Goal: Task Accomplishment & Management: Use online tool/utility

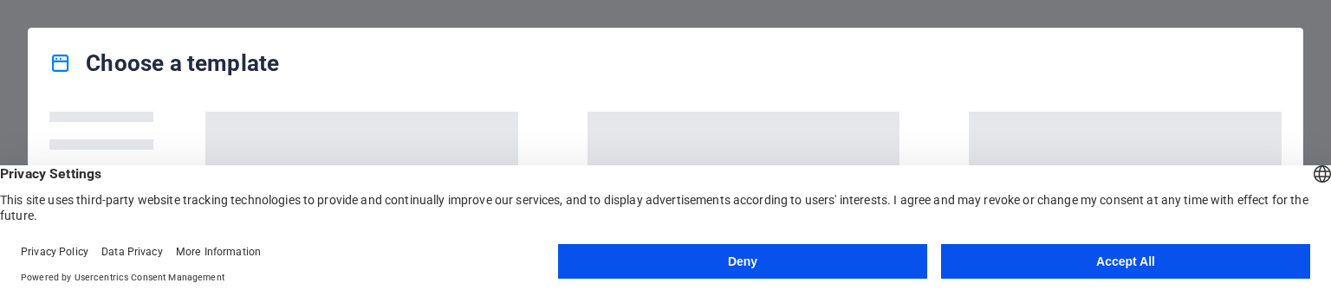
click at [1185, 254] on button "Accept All" at bounding box center [1125, 261] width 369 height 35
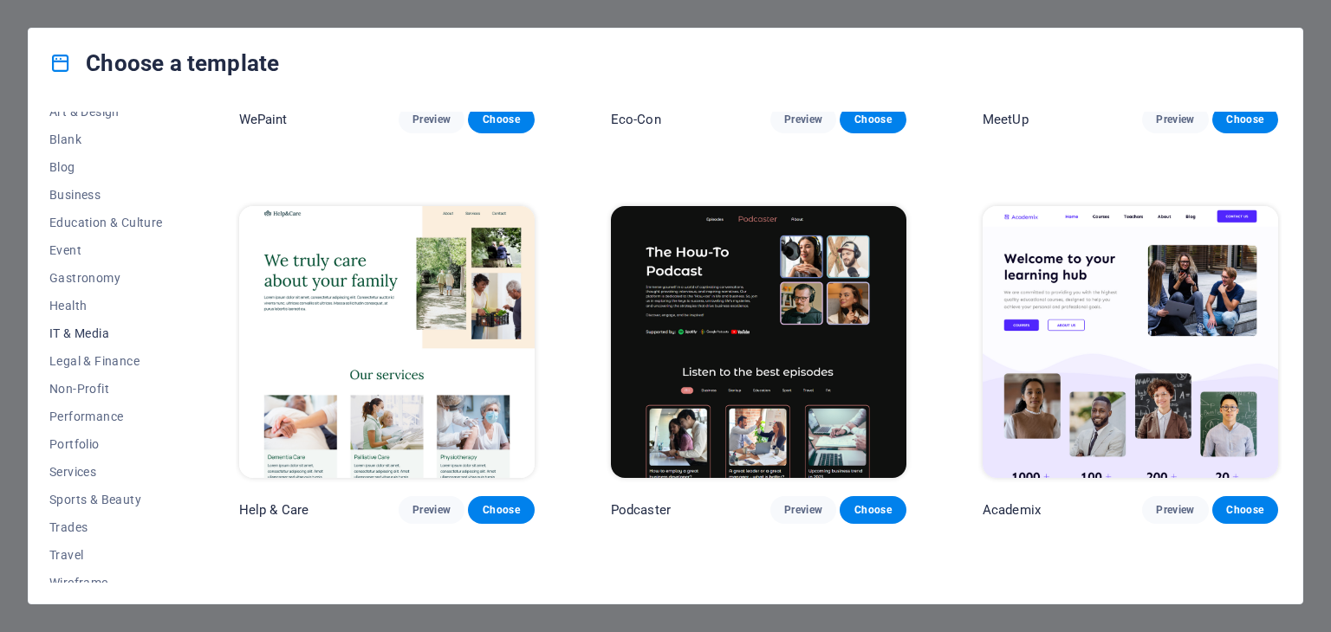
scroll to position [222, 0]
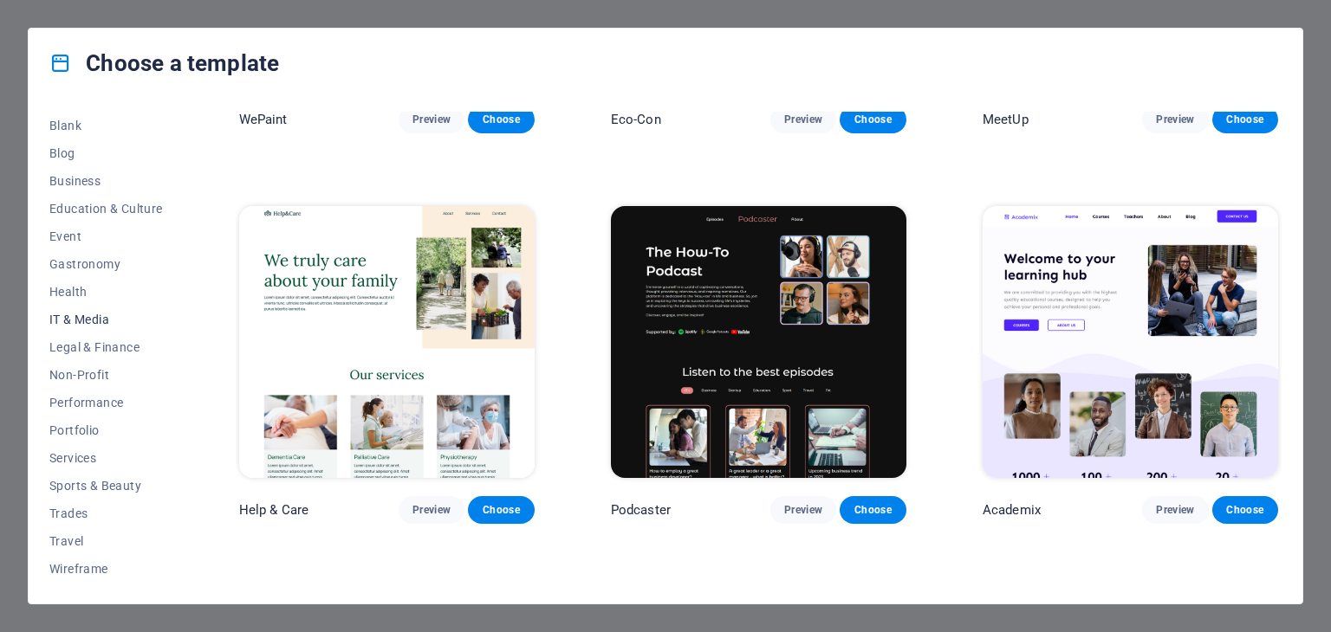
click at [78, 295] on span "IT & Media" at bounding box center [105, 320] width 113 height 14
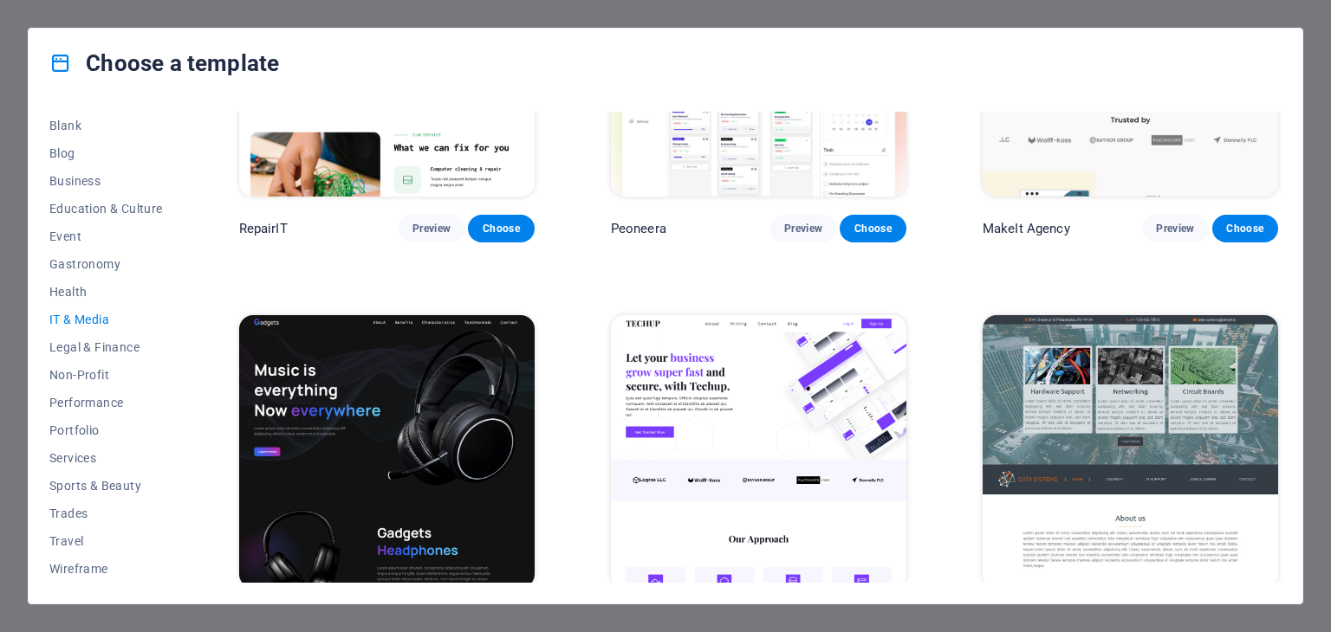
scroll to position [243, 0]
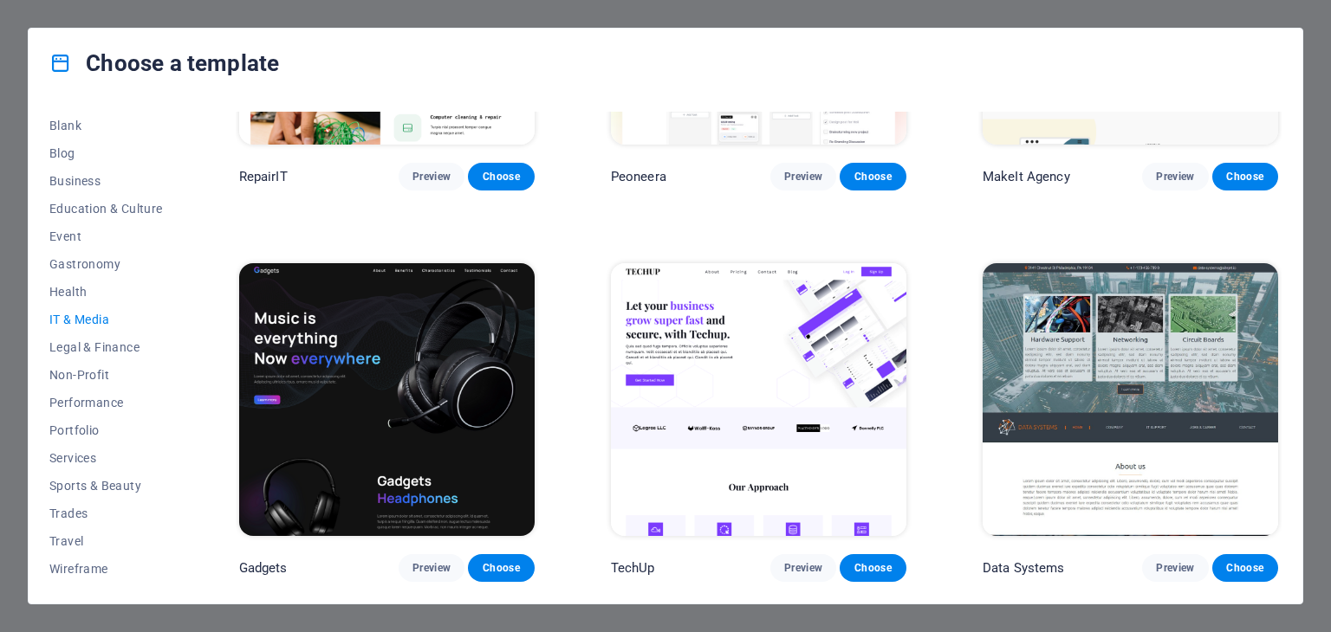
click at [907, 21] on div "Choose a template All Templates My Templates New Trending Landingpage Multipage…" at bounding box center [665, 316] width 1331 height 632
click at [118, 295] on span "Legal & Finance" at bounding box center [105, 347] width 113 height 14
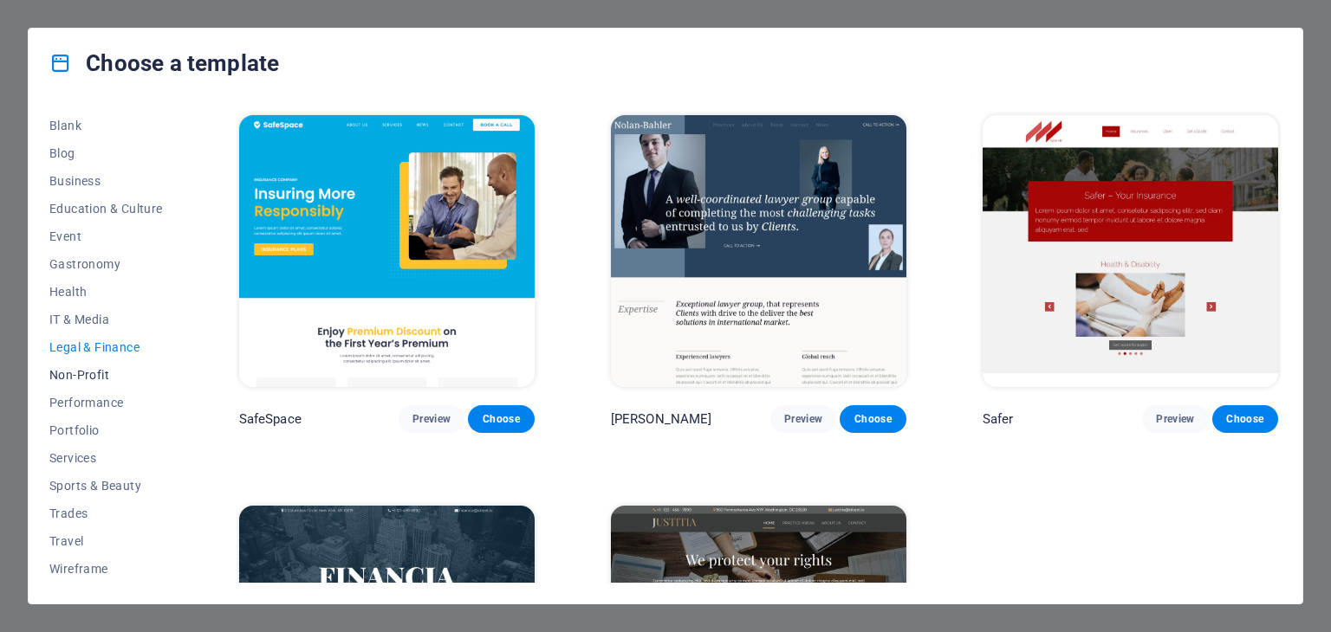
click at [101, 295] on span "Non-Profit" at bounding box center [105, 375] width 113 height 14
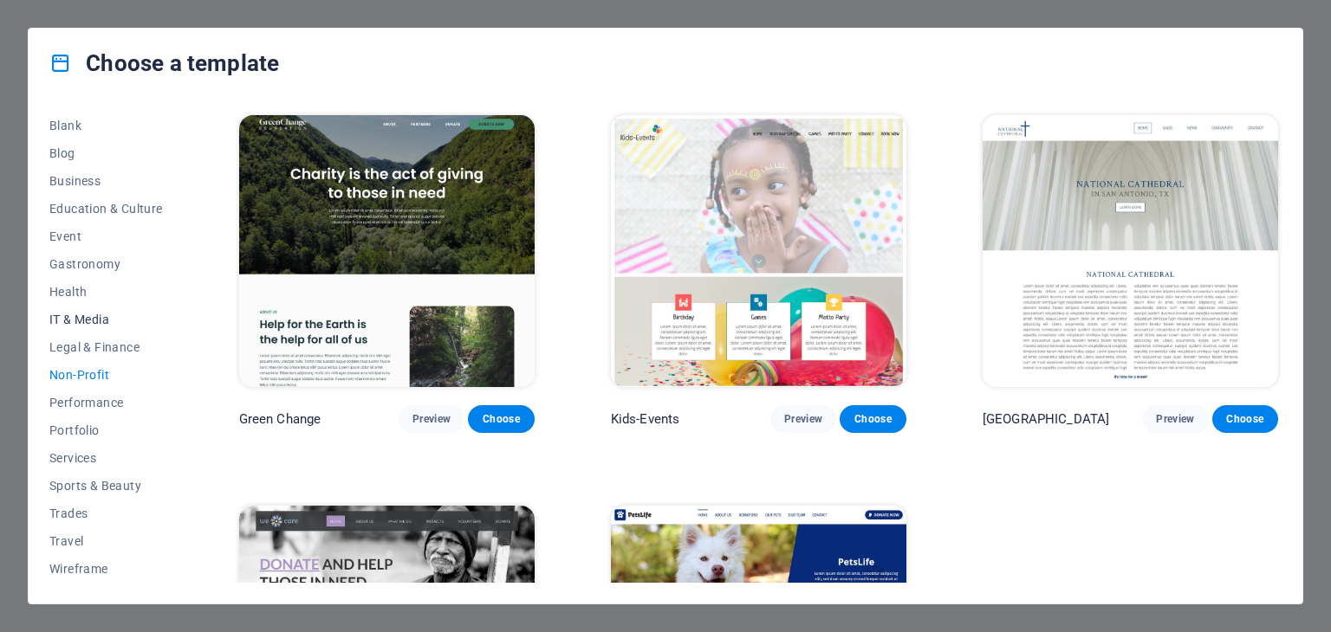
click at [95, 295] on span "IT & Media" at bounding box center [105, 320] width 113 height 14
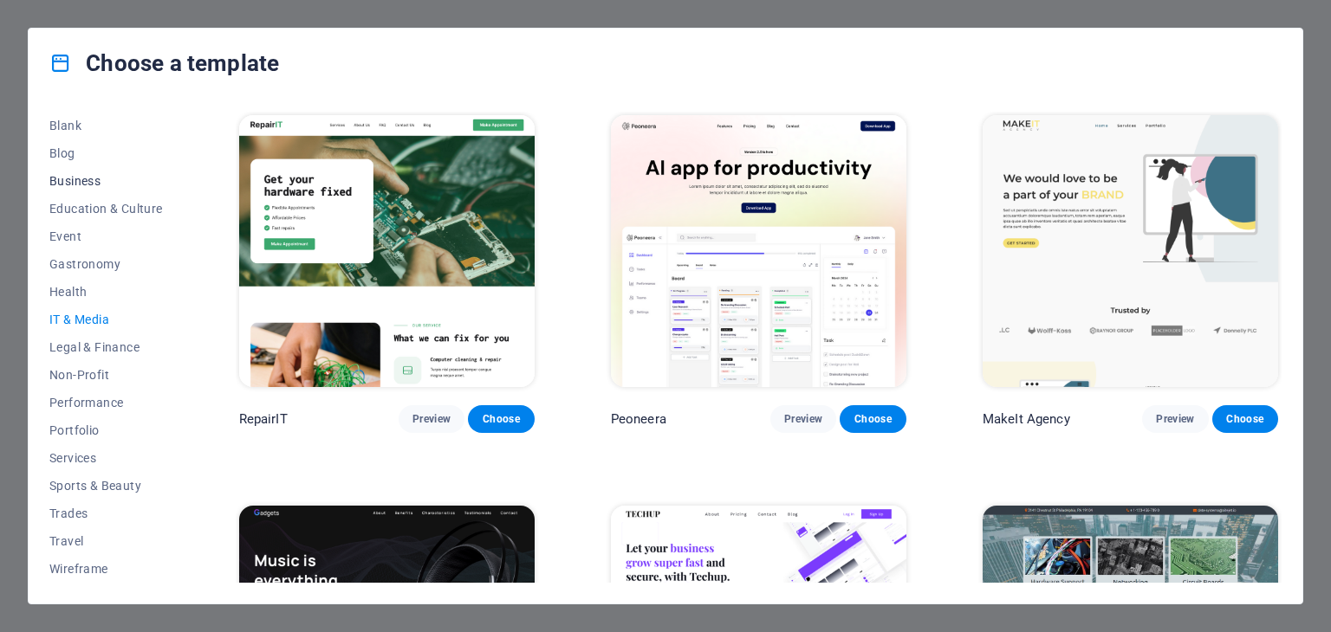
click at [95, 185] on span "Business" at bounding box center [105, 181] width 113 height 14
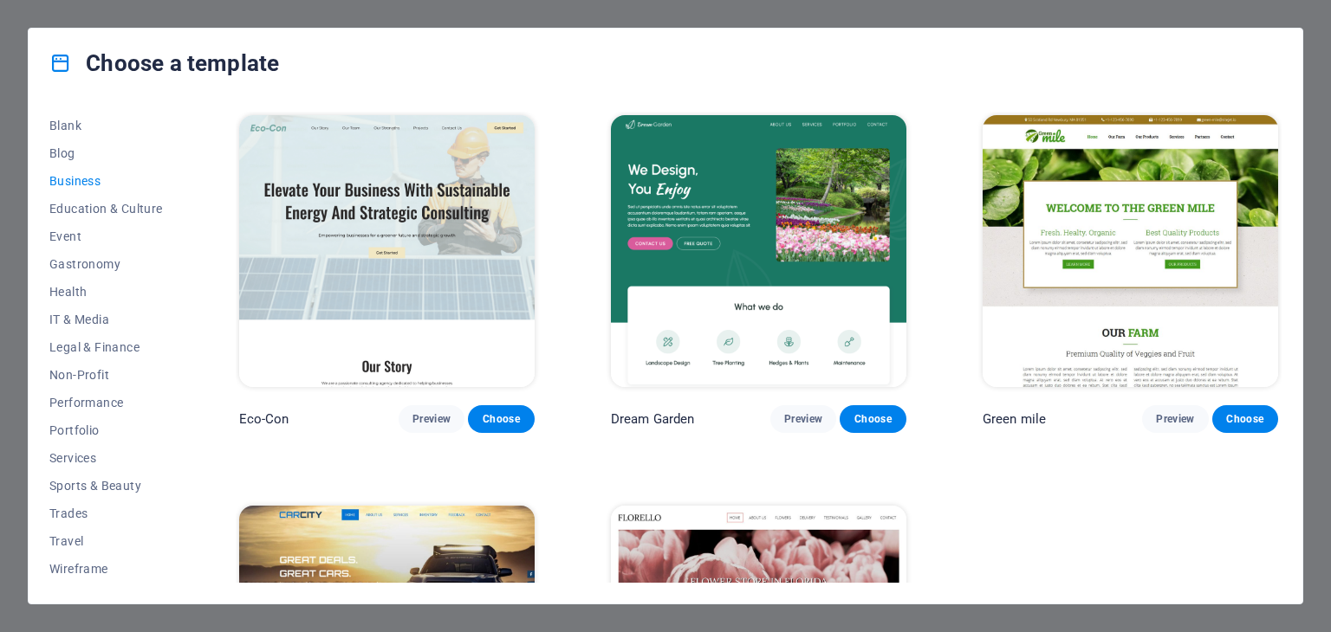
click at [67, 19] on div "Choose a template All Templates My Templates New Trending Landingpage Multipage…" at bounding box center [665, 316] width 1331 height 632
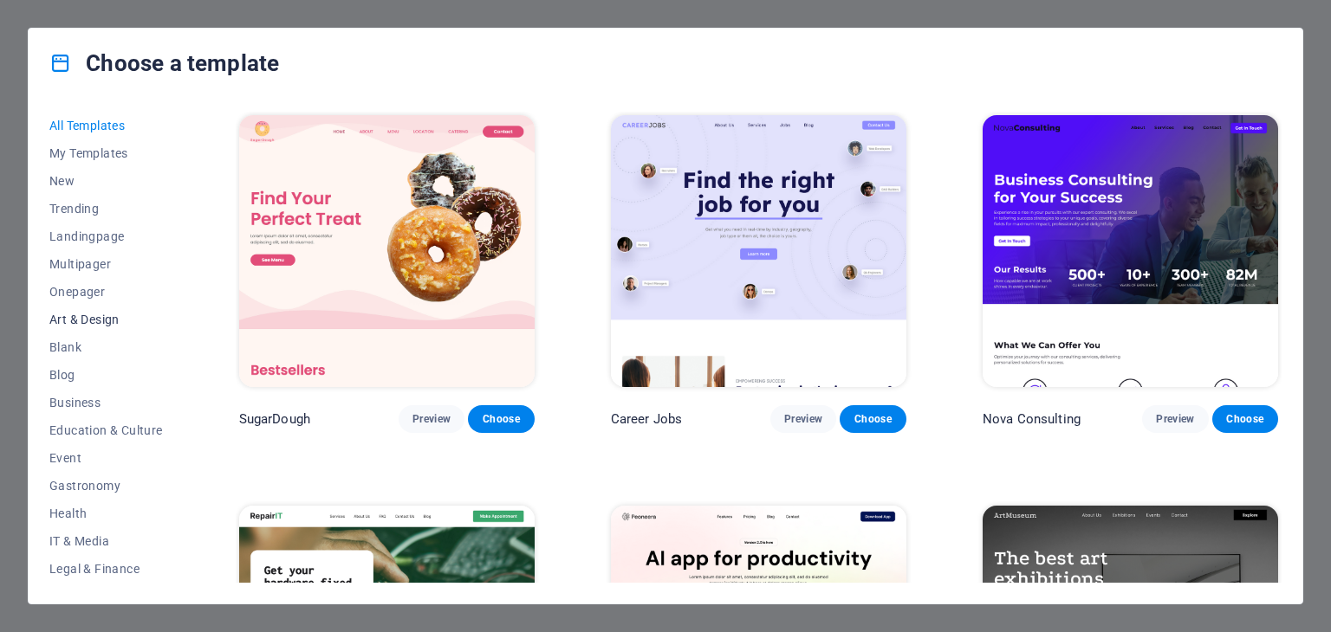
scroll to position [222, 0]
click at [105, 322] on span "IT & Media" at bounding box center [105, 320] width 113 height 14
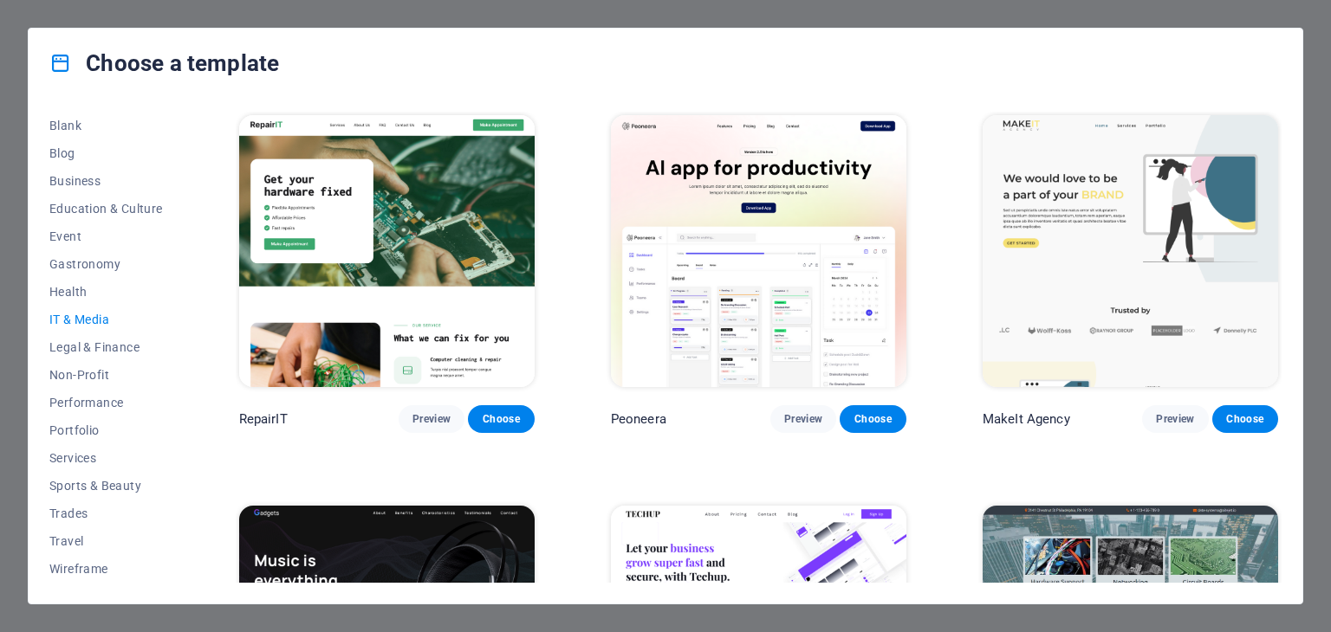
scroll to position [243, 0]
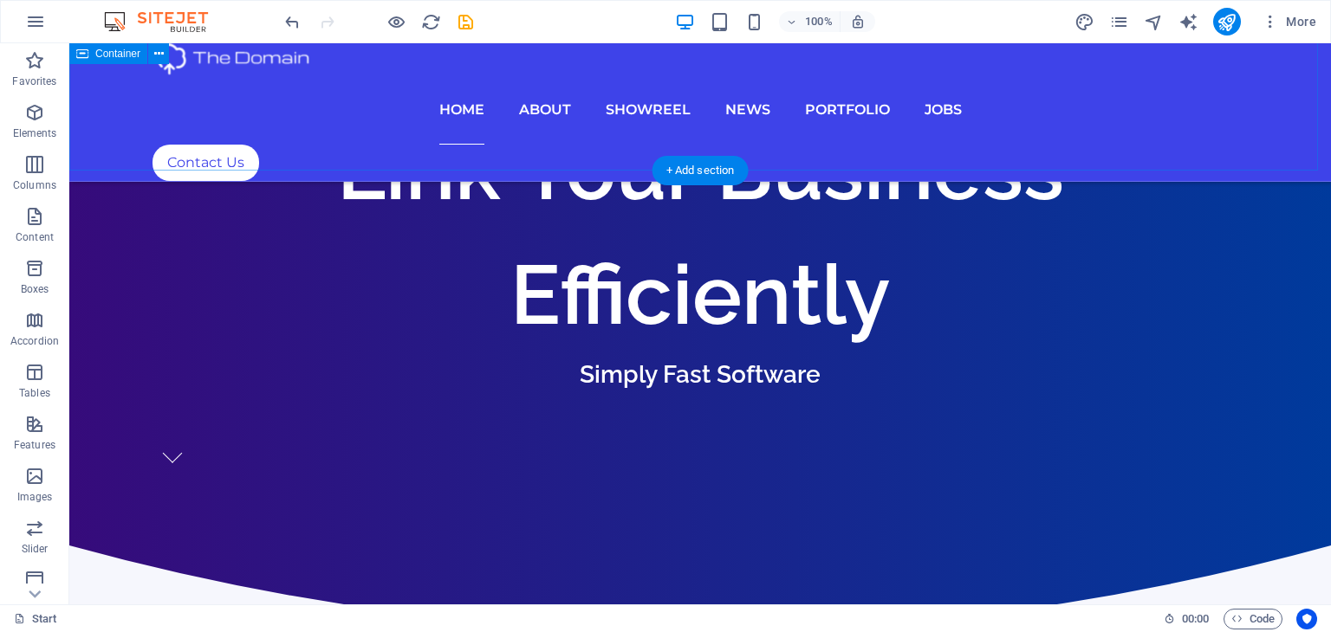
scroll to position [606, 0]
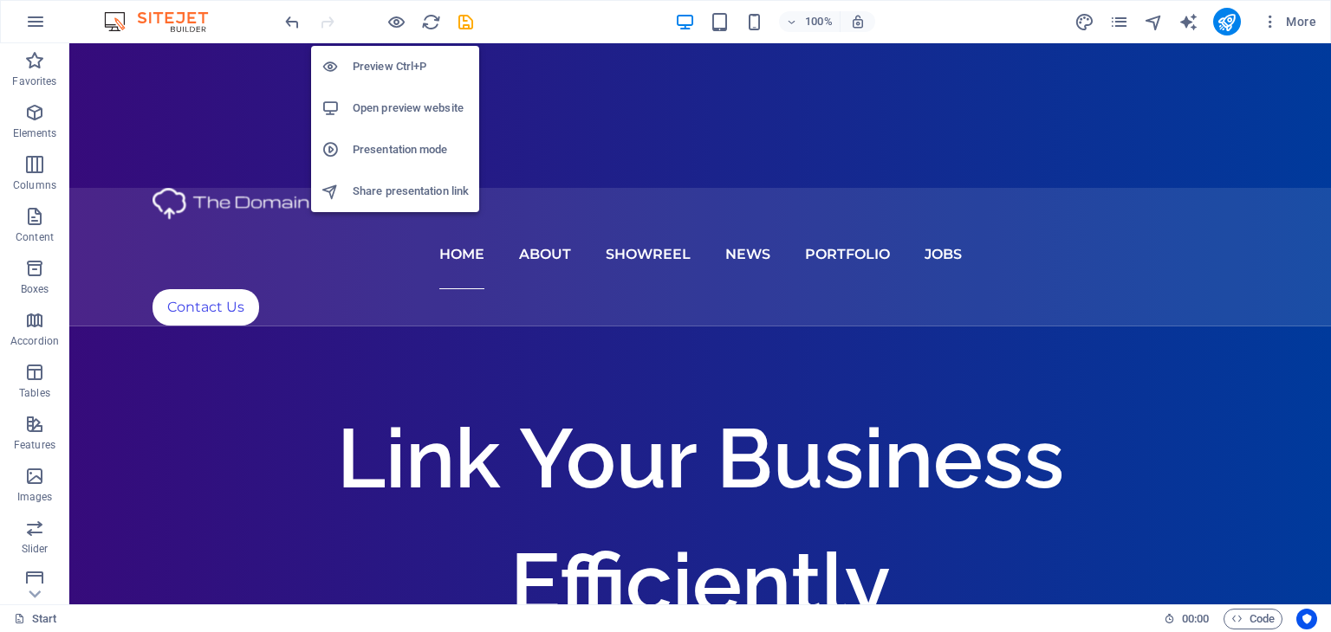
click at [385, 70] on h6 "Preview Ctrl+P" at bounding box center [411, 66] width 116 height 21
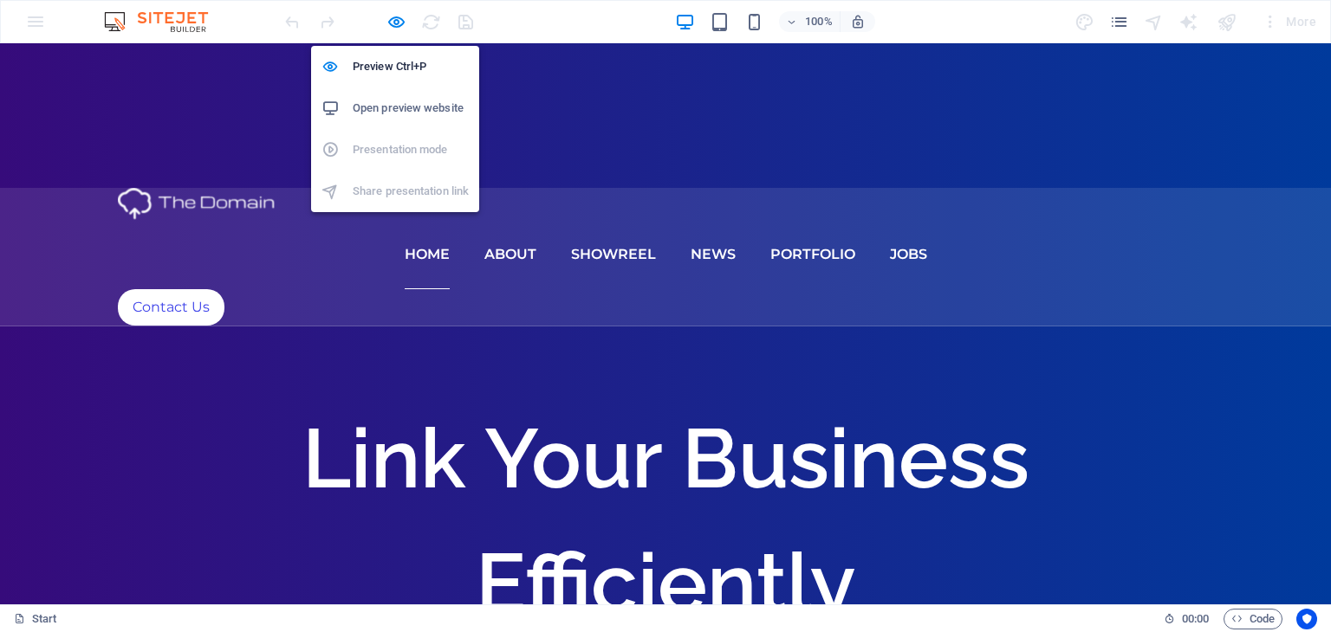
click at [395, 109] on h6 "Open preview website" at bounding box center [411, 108] width 116 height 21
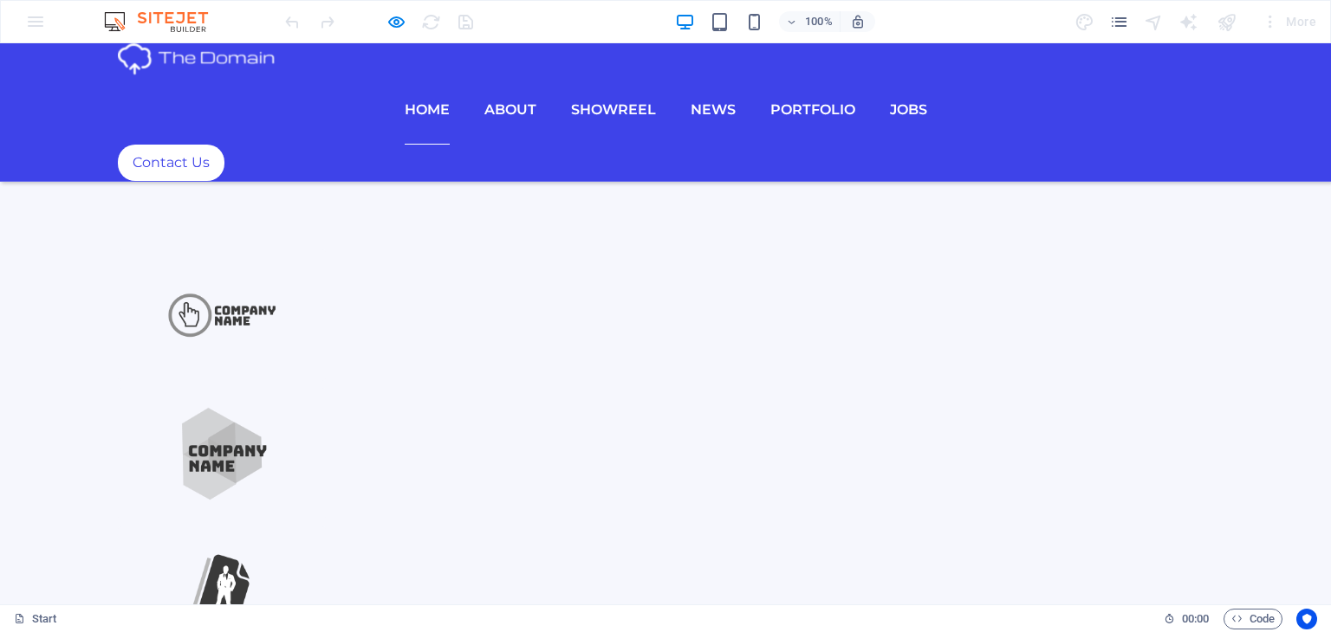
scroll to position [1213, 0]
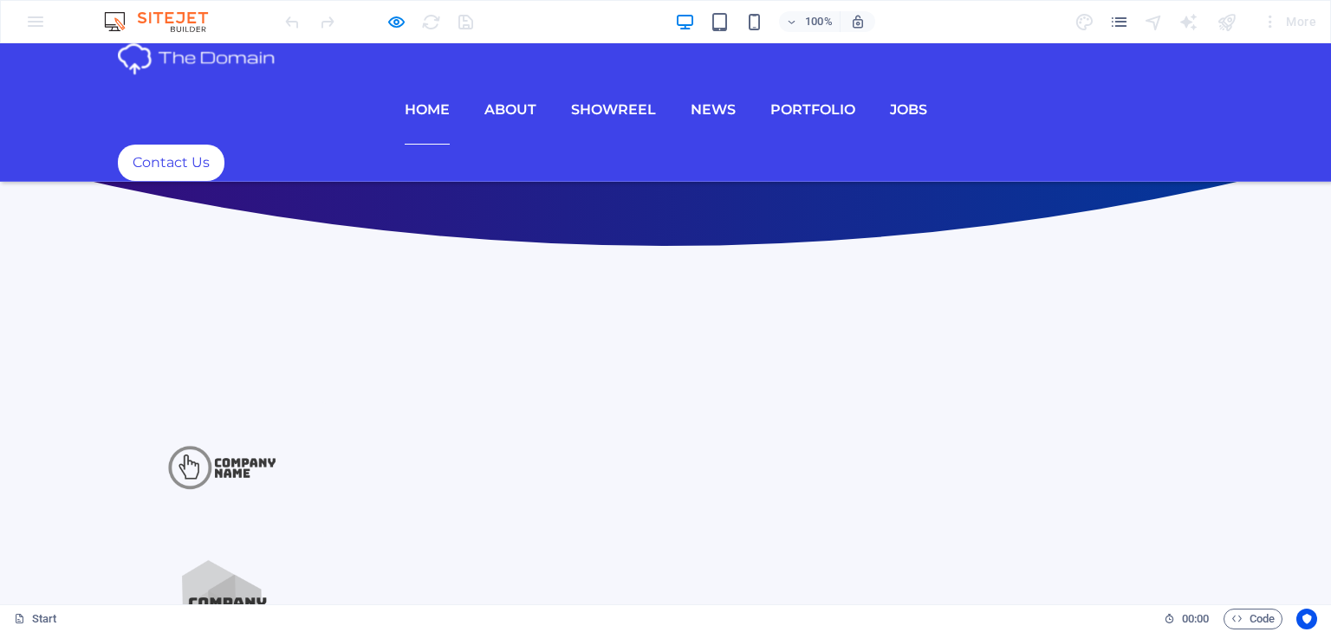
drag, startPoint x: 35, startPoint y: 18, endPoint x: 58, endPoint y: 35, distance: 28.6
click at [35, 18] on div "100% More" at bounding box center [665, 22] width 1329 height 42
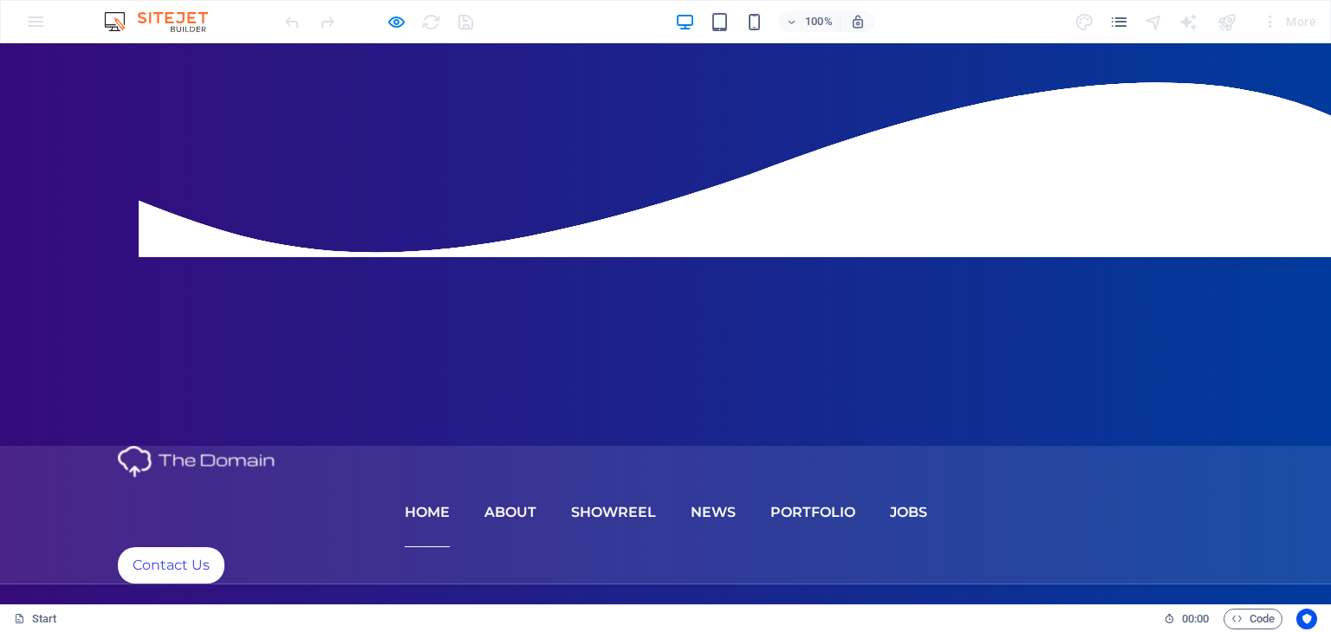
scroll to position [347, 0]
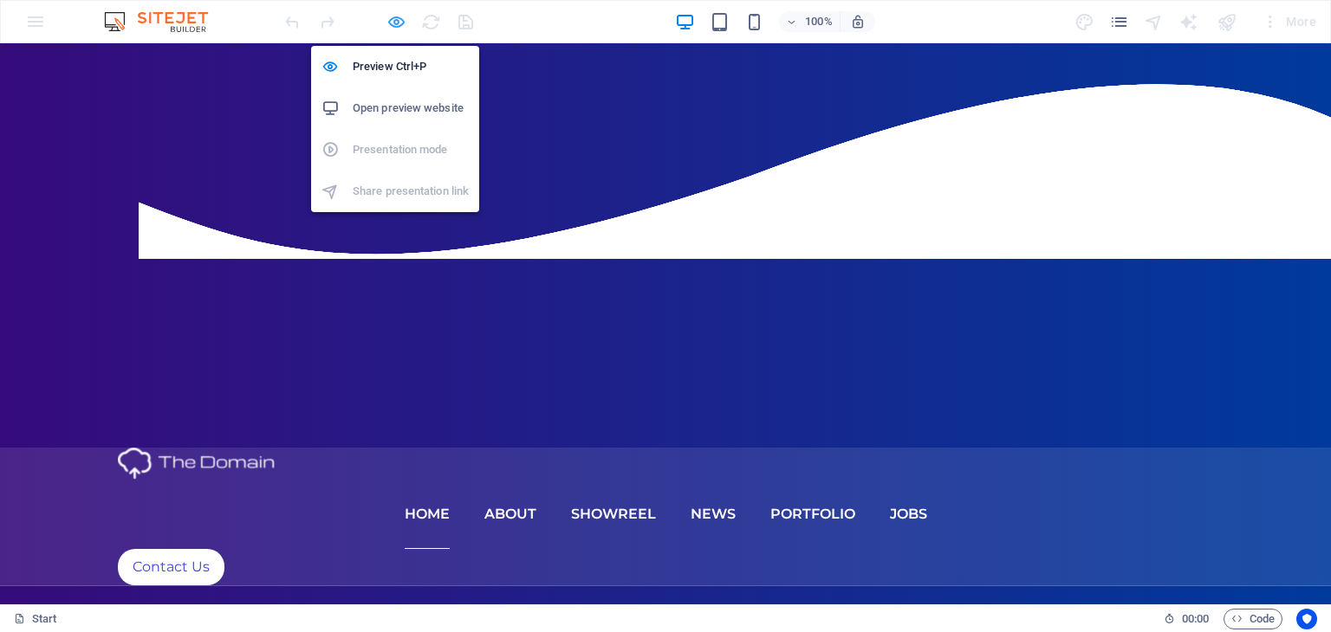
click at [399, 24] on icon "button" at bounding box center [396, 22] width 20 height 20
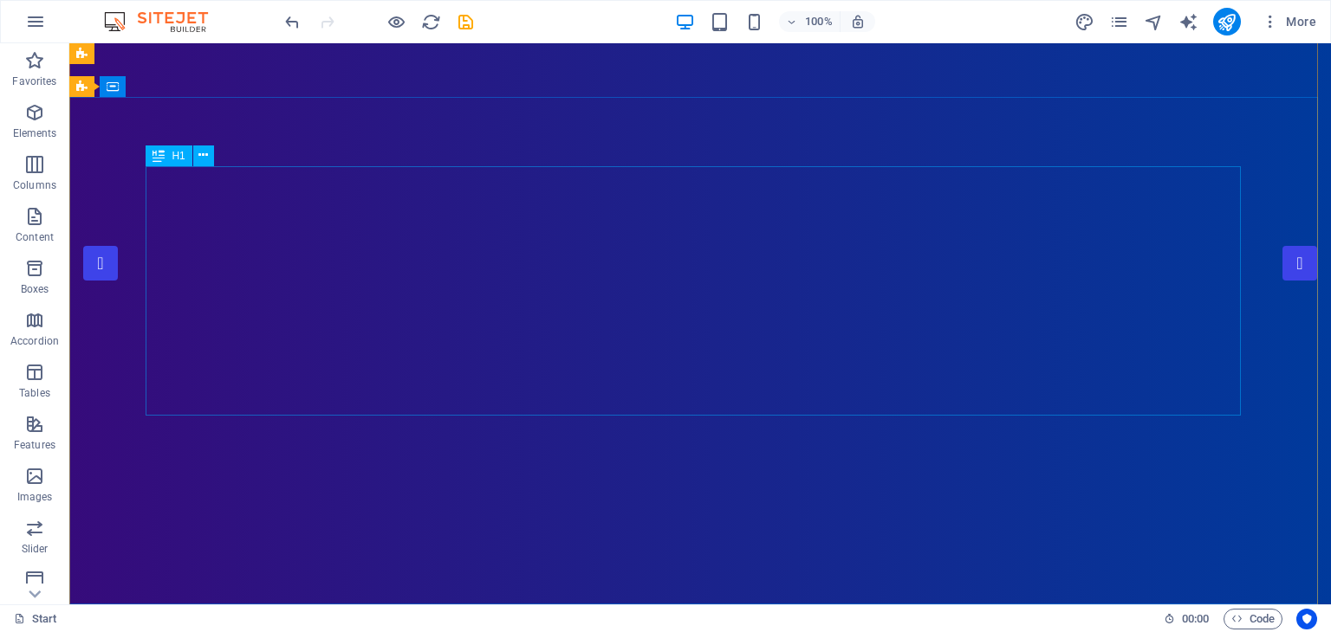
scroll to position [0, 0]
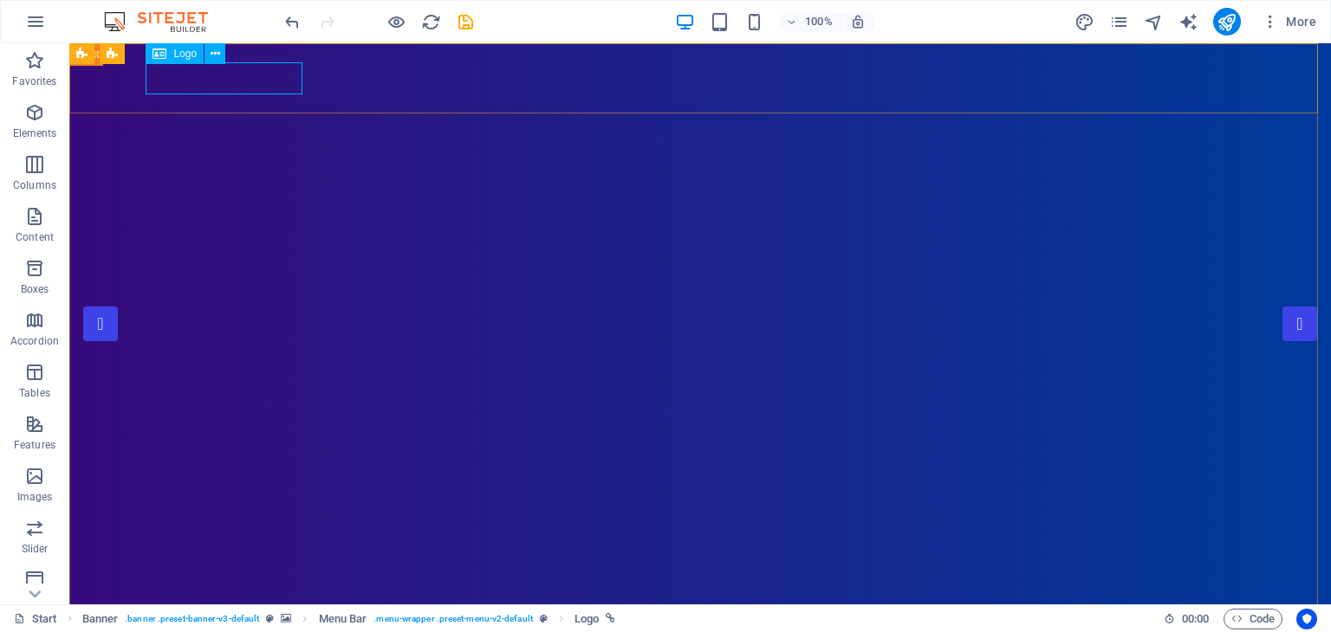
click at [185, 51] on span "Logo" at bounding box center [184, 54] width 23 height 10
click at [217, 55] on icon at bounding box center [216, 54] width 10 height 18
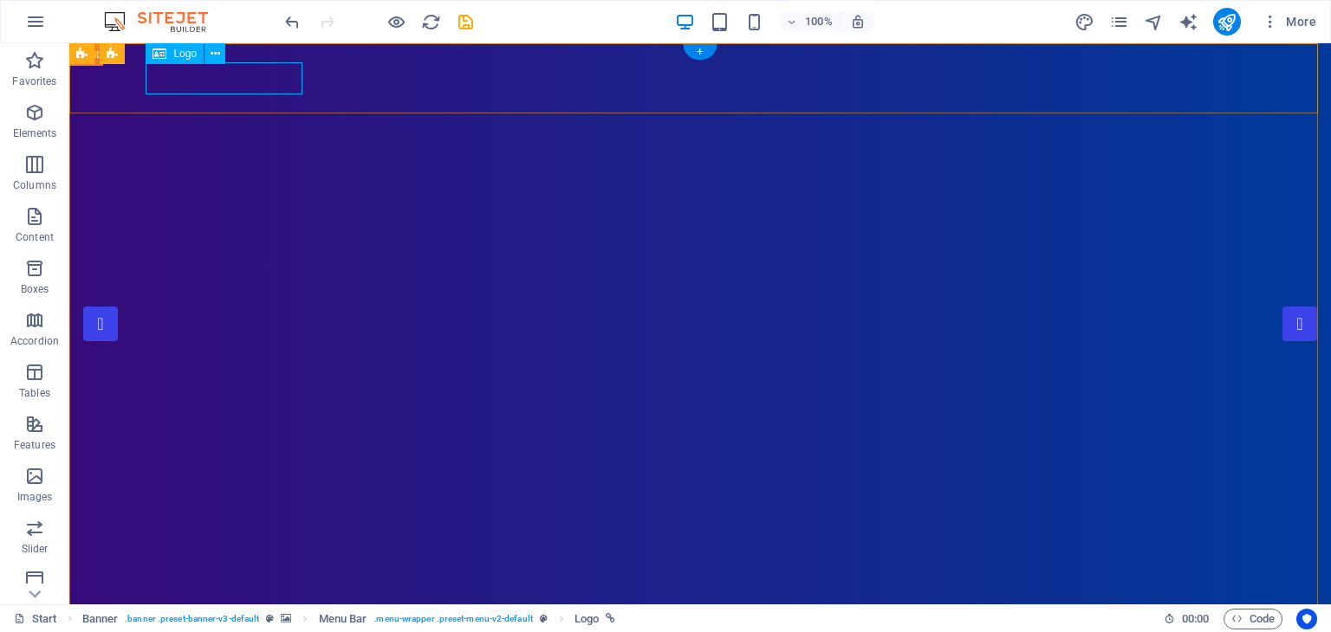
select select "px"
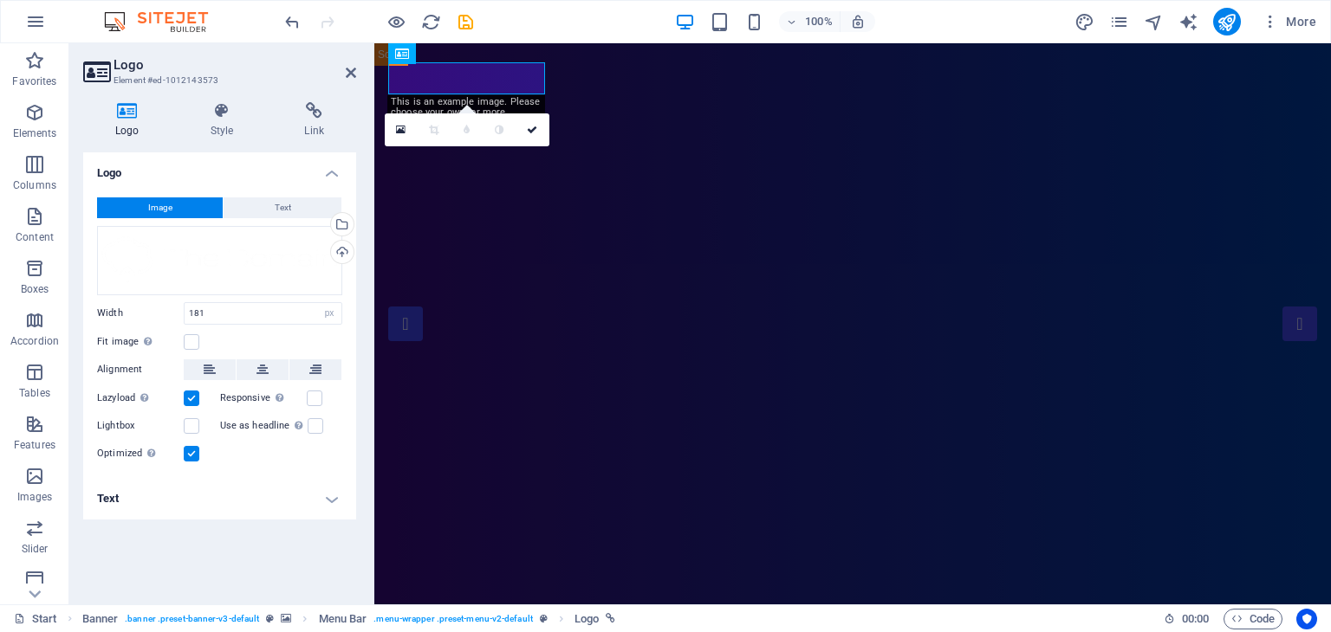
click at [177, 210] on button "Image" at bounding box center [160, 208] width 126 height 21
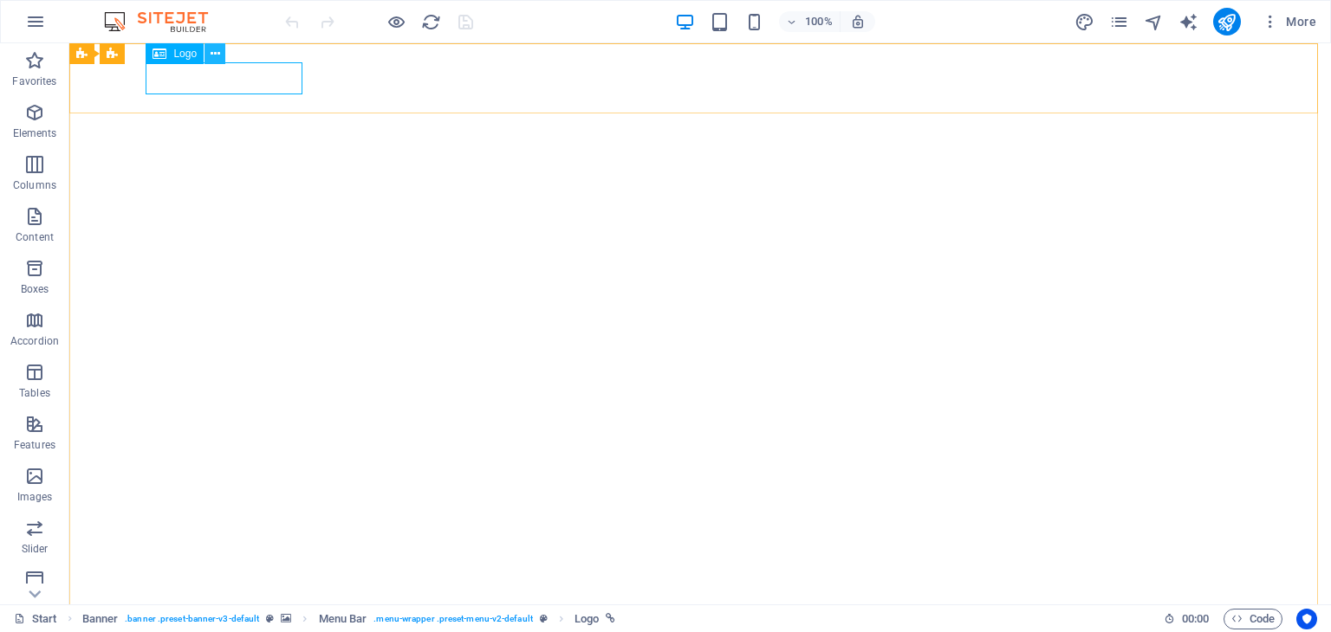
click at [217, 49] on icon at bounding box center [216, 54] width 10 height 18
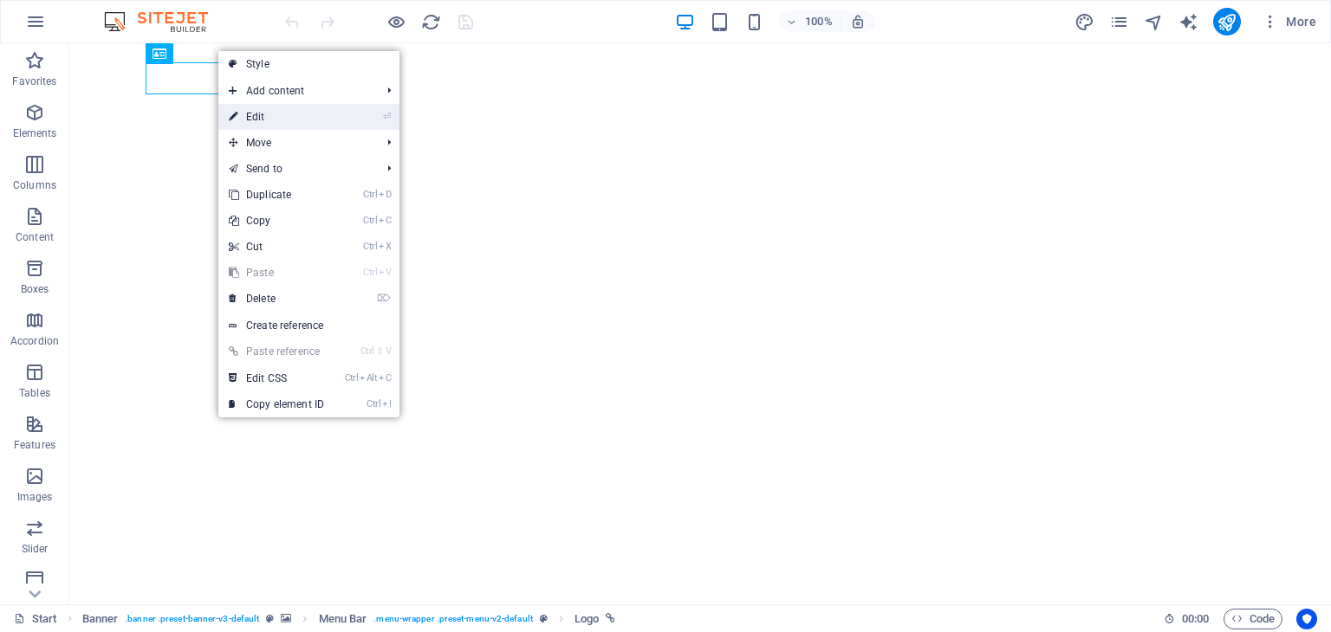
click at [257, 115] on link "⏎ Edit" at bounding box center [276, 117] width 116 height 26
select select "px"
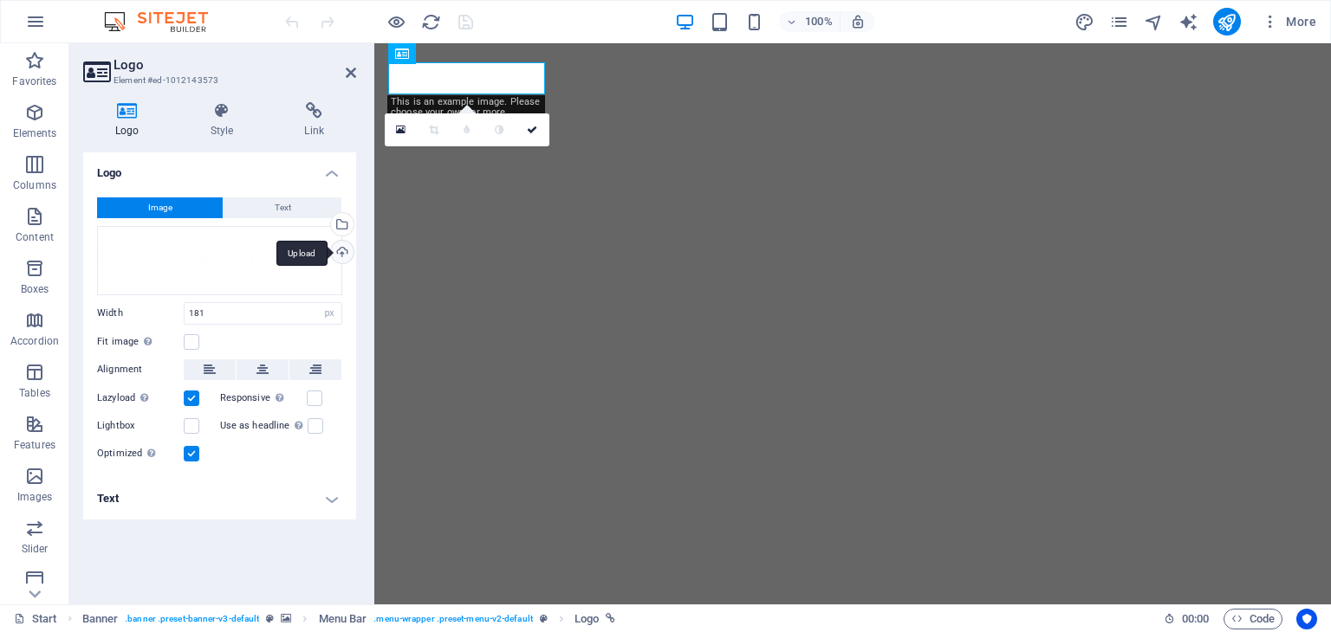
click at [347, 256] on div "Upload" at bounding box center [341, 254] width 26 height 26
click at [346, 249] on div "Upload" at bounding box center [341, 254] width 26 height 26
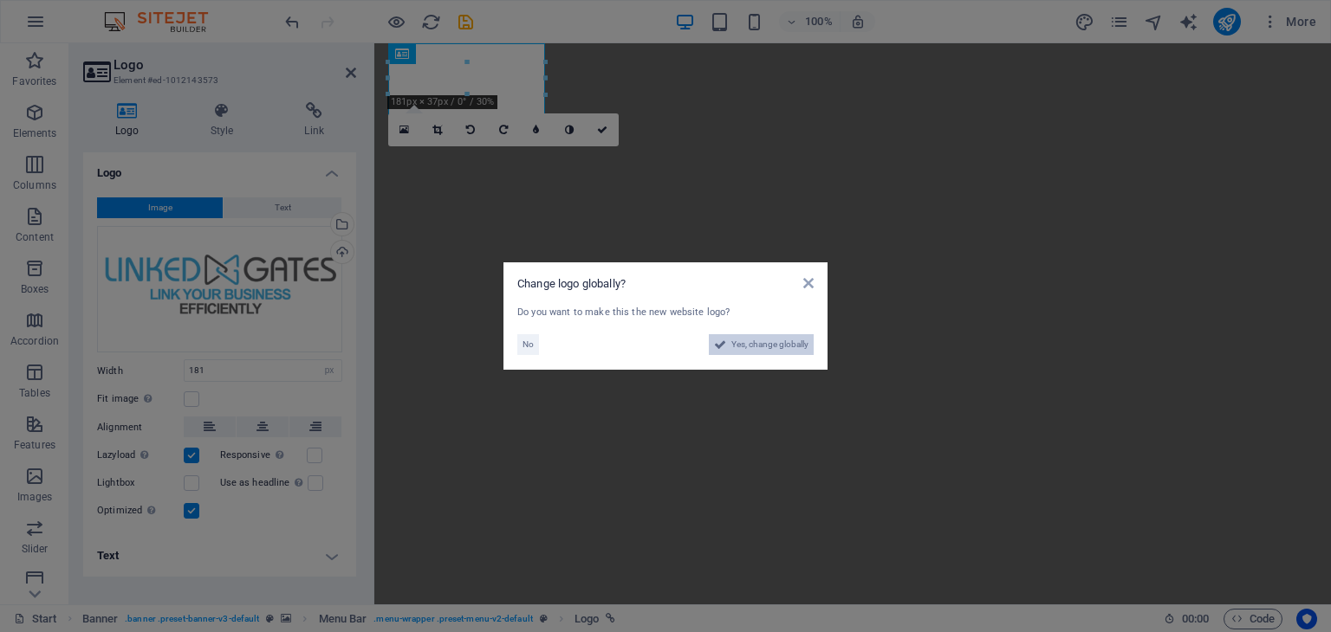
click at [786, 342] on span "Yes, change globally" at bounding box center [769, 344] width 77 height 21
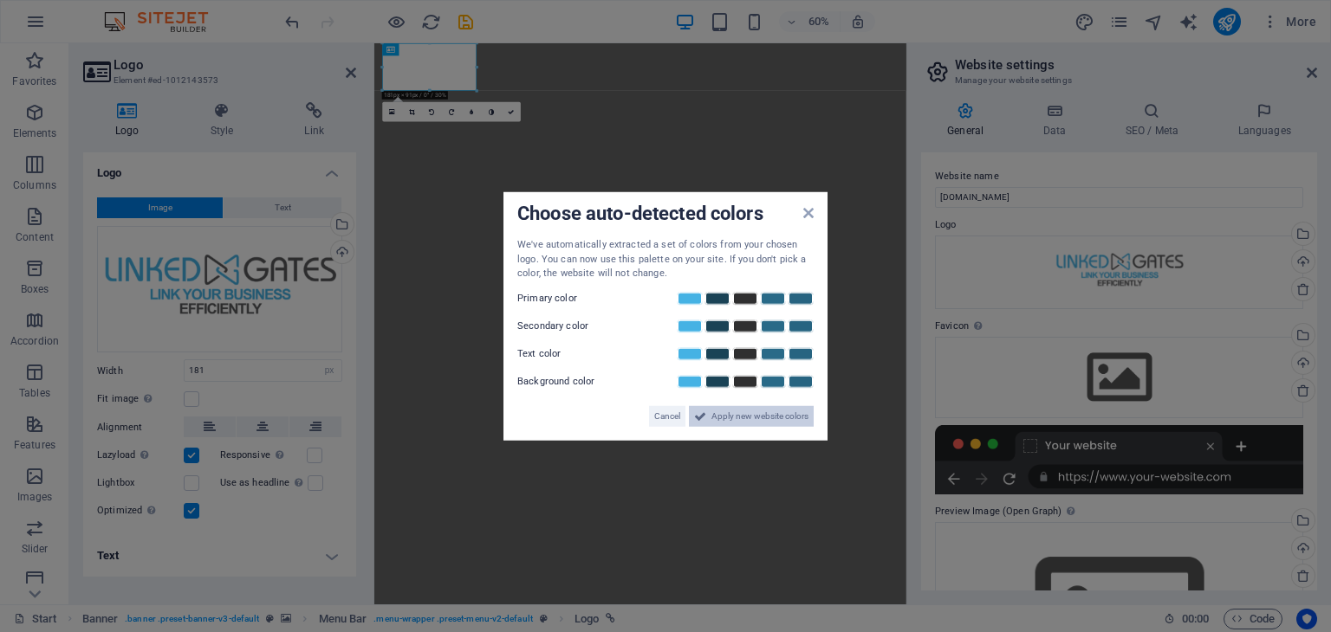
click at [723, 420] on span "Apply new website colors" at bounding box center [759, 415] width 97 height 21
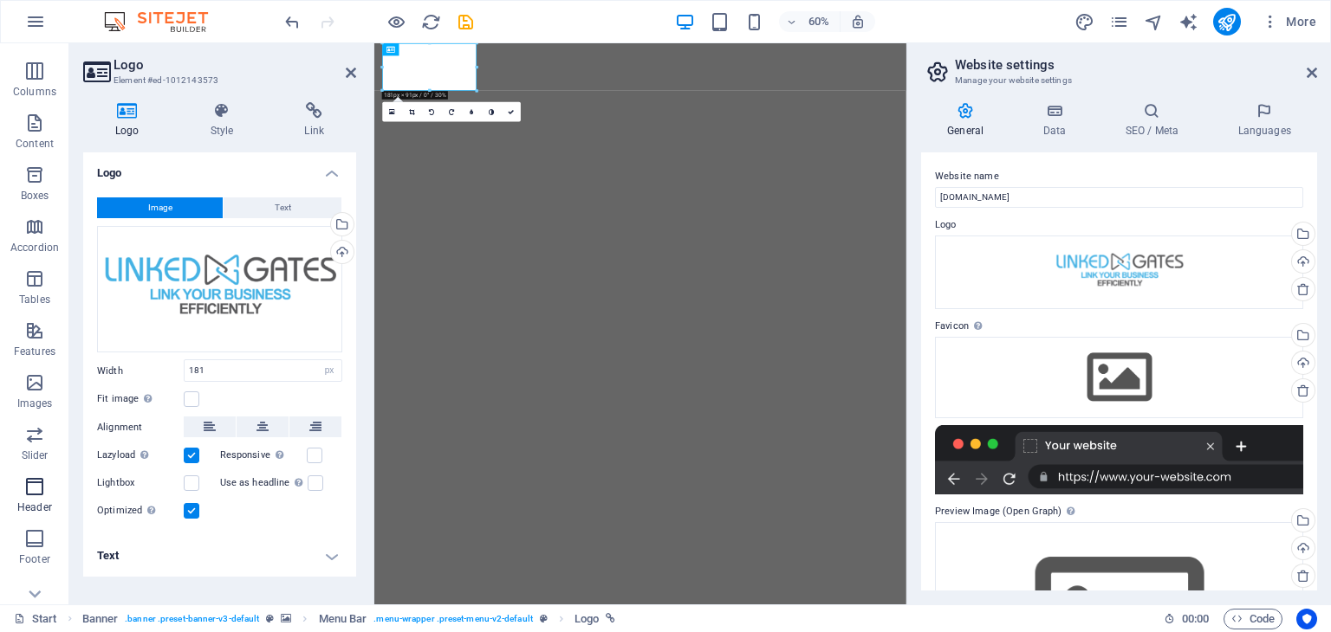
scroll to position [218, 0]
click at [349, 70] on icon at bounding box center [351, 73] width 10 height 14
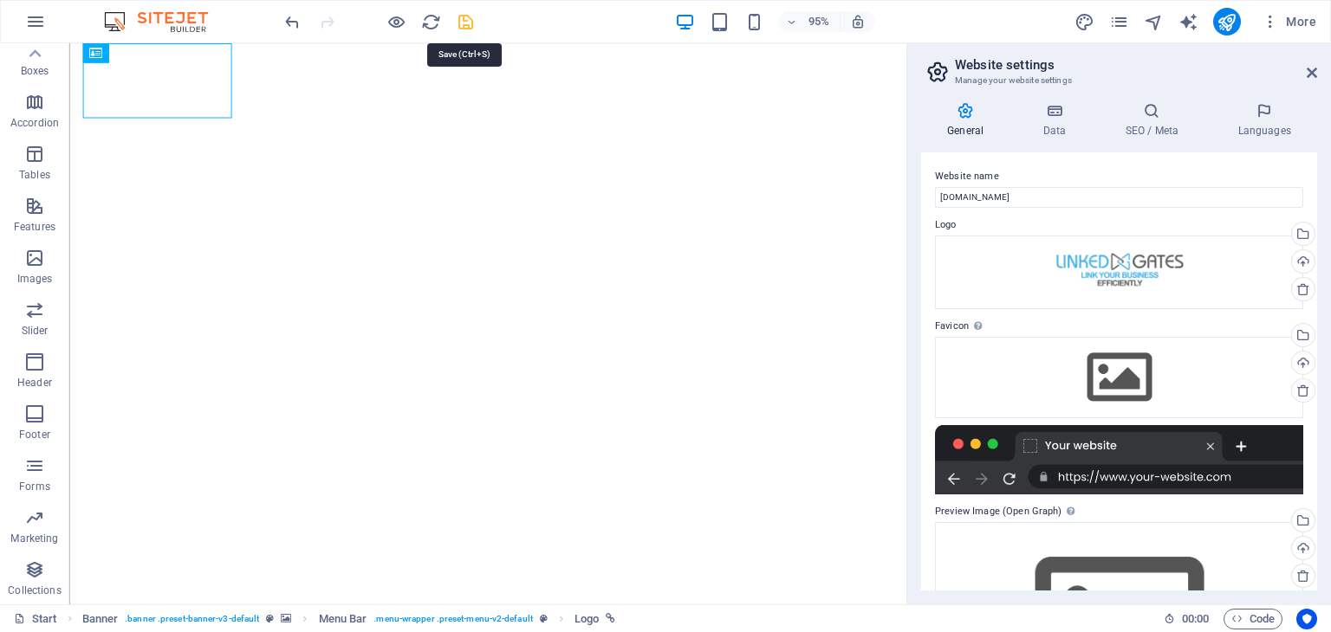
click at [457, 23] on icon "save" at bounding box center [466, 22] width 20 height 20
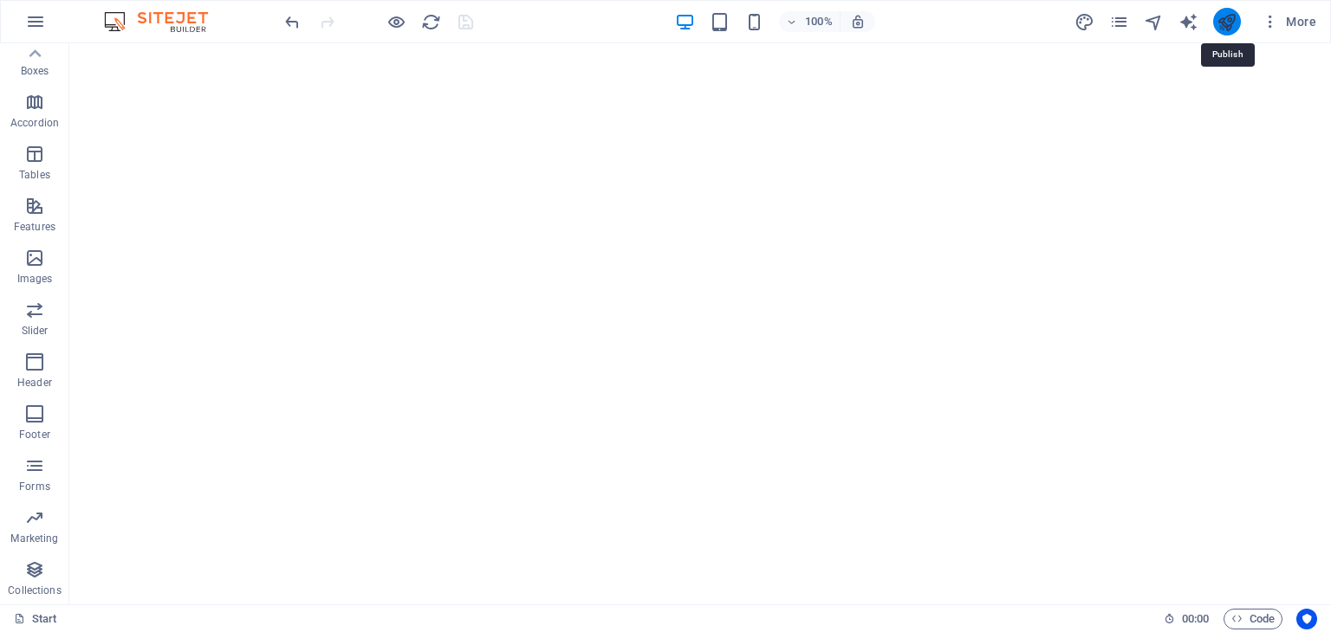
click at [1220, 23] on icon "publish" at bounding box center [1226, 22] width 20 height 20
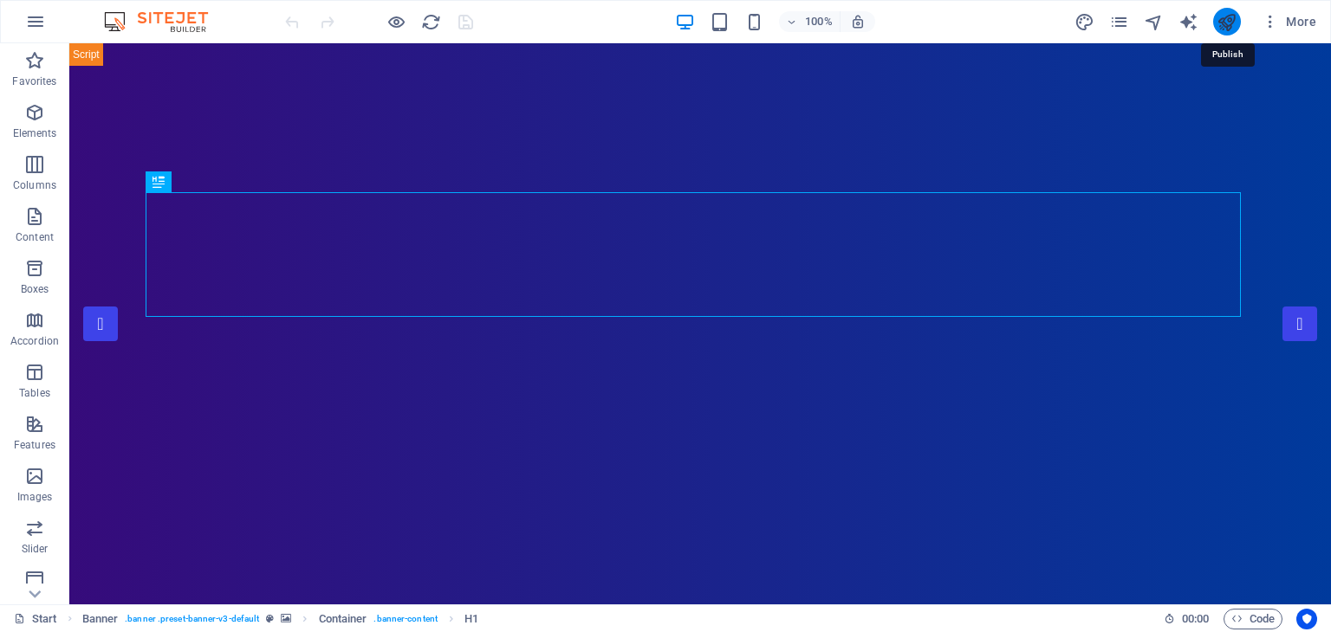
click at [1223, 18] on icon "publish" at bounding box center [1226, 22] width 20 height 20
click at [1223, 25] on icon "publish" at bounding box center [1226, 22] width 20 height 20
click at [1224, 25] on icon "publish" at bounding box center [1226, 22] width 20 height 20
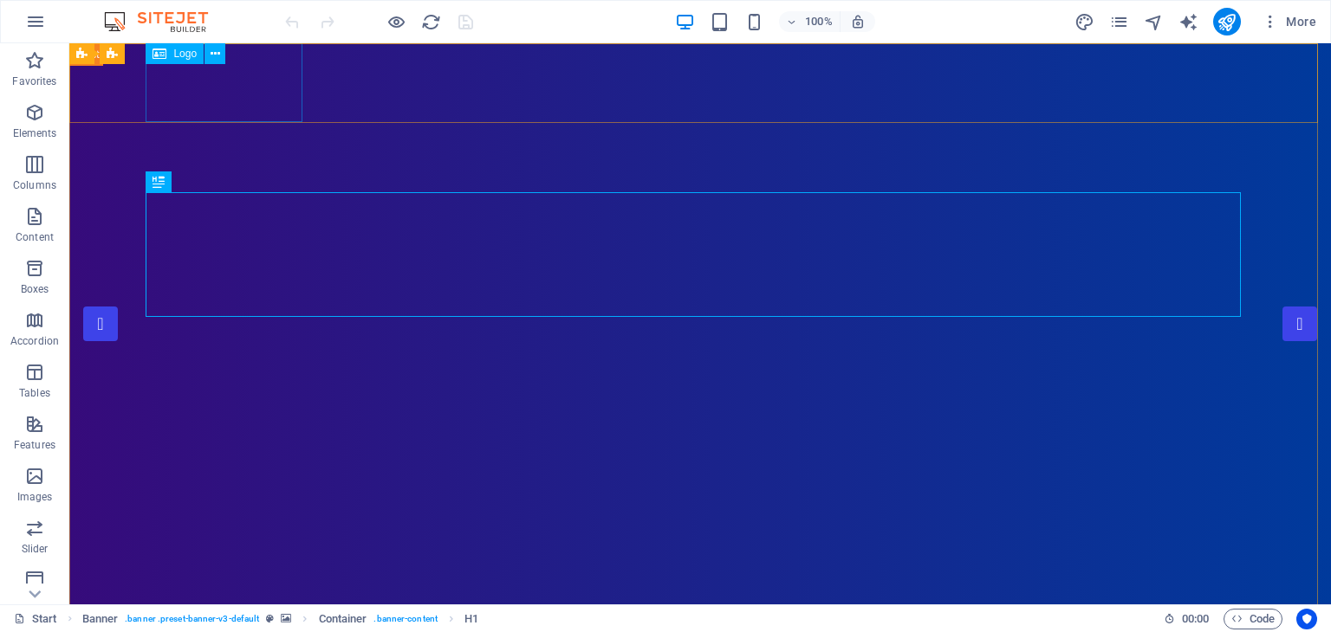
click at [195, 53] on span "Logo" at bounding box center [184, 54] width 23 height 10
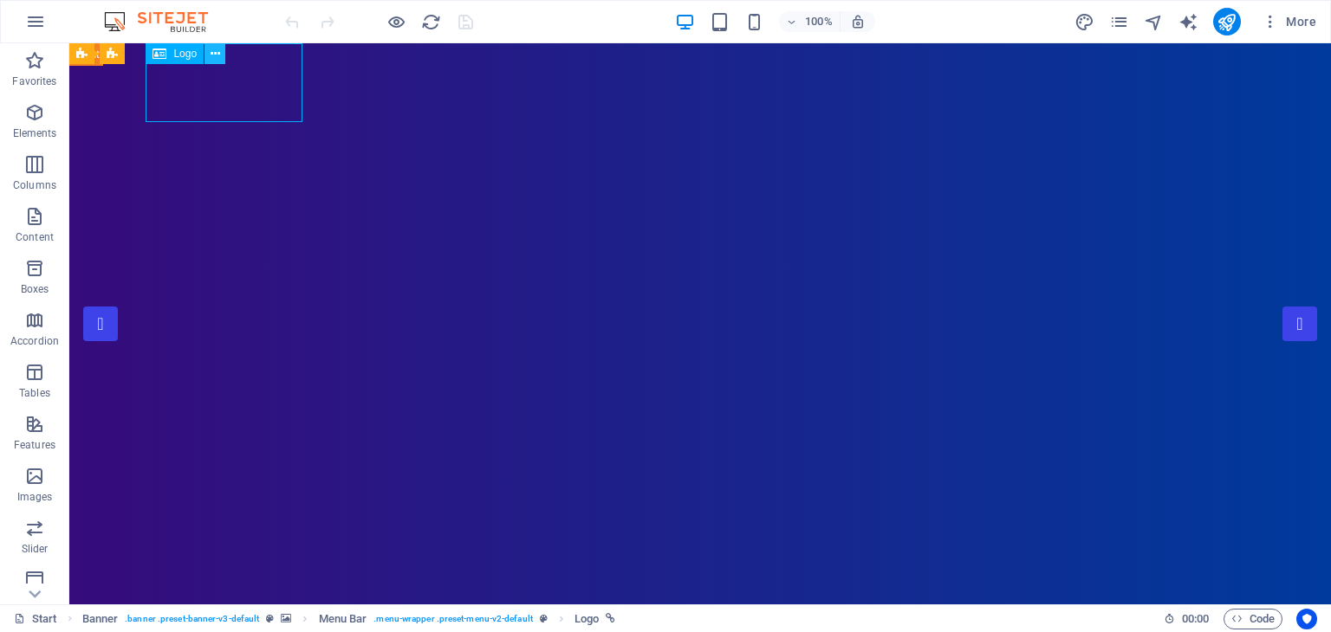
click at [215, 59] on icon at bounding box center [216, 54] width 10 height 18
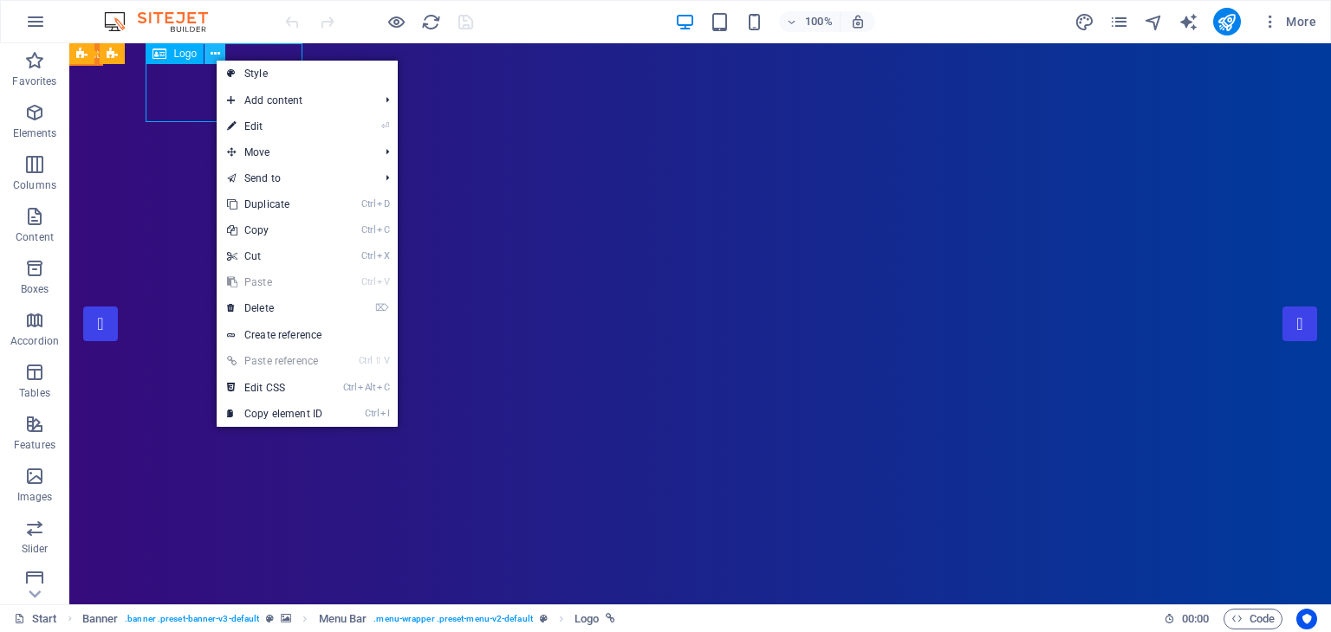
click at [215, 59] on icon at bounding box center [216, 54] width 10 height 18
click at [292, 135] on link "⏎ Edit" at bounding box center [275, 126] width 116 height 26
select select "px"
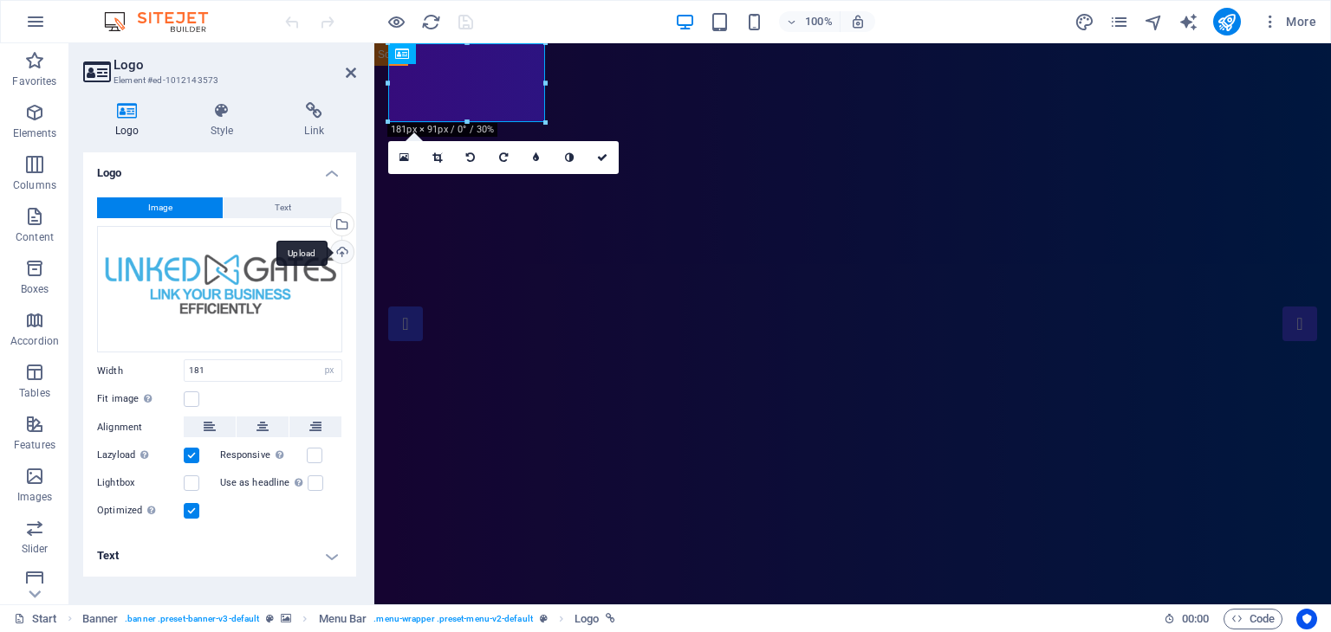
click at [340, 256] on div "Upload" at bounding box center [341, 254] width 26 height 26
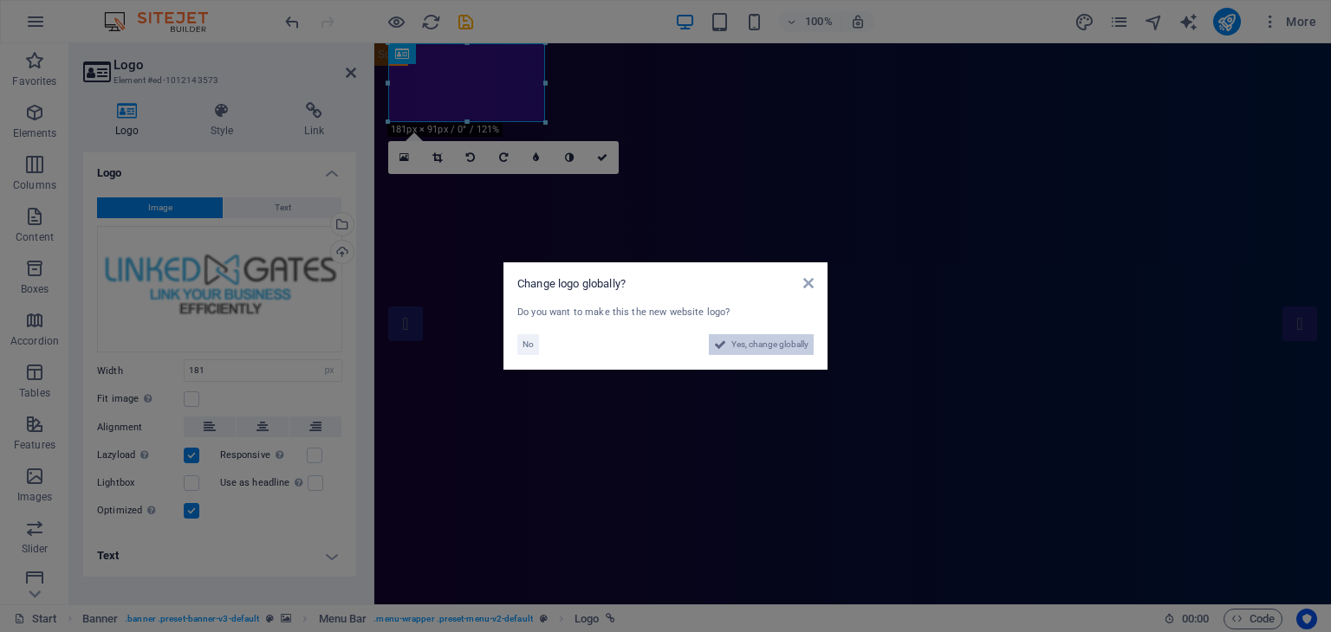
drag, startPoint x: 753, startPoint y: 347, endPoint x: 522, endPoint y: 509, distance: 281.9
click at [753, 347] on span "Yes, change globally" at bounding box center [769, 344] width 77 height 21
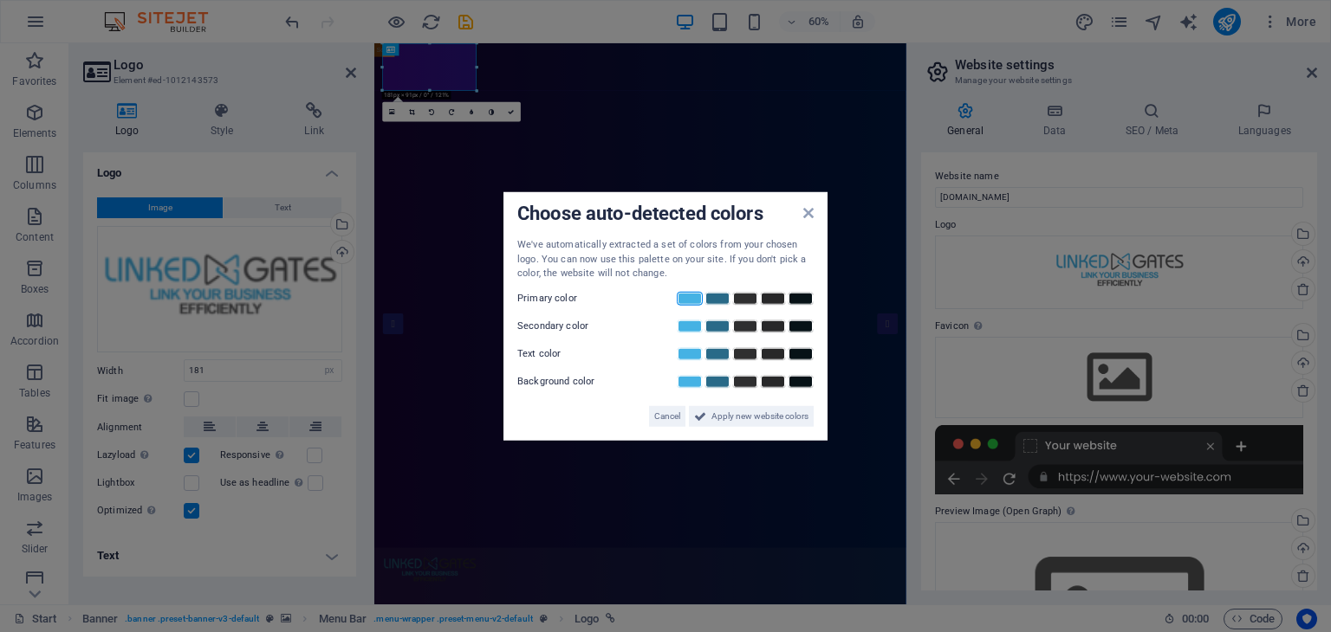
click at [692, 303] on link at bounding box center [690, 298] width 26 height 14
click at [746, 328] on link at bounding box center [745, 326] width 26 height 14
click at [769, 353] on link at bounding box center [773, 354] width 26 height 14
click at [701, 380] on link at bounding box center [690, 381] width 26 height 14
click at [720, 414] on span "Apply new website colors" at bounding box center [759, 415] width 97 height 21
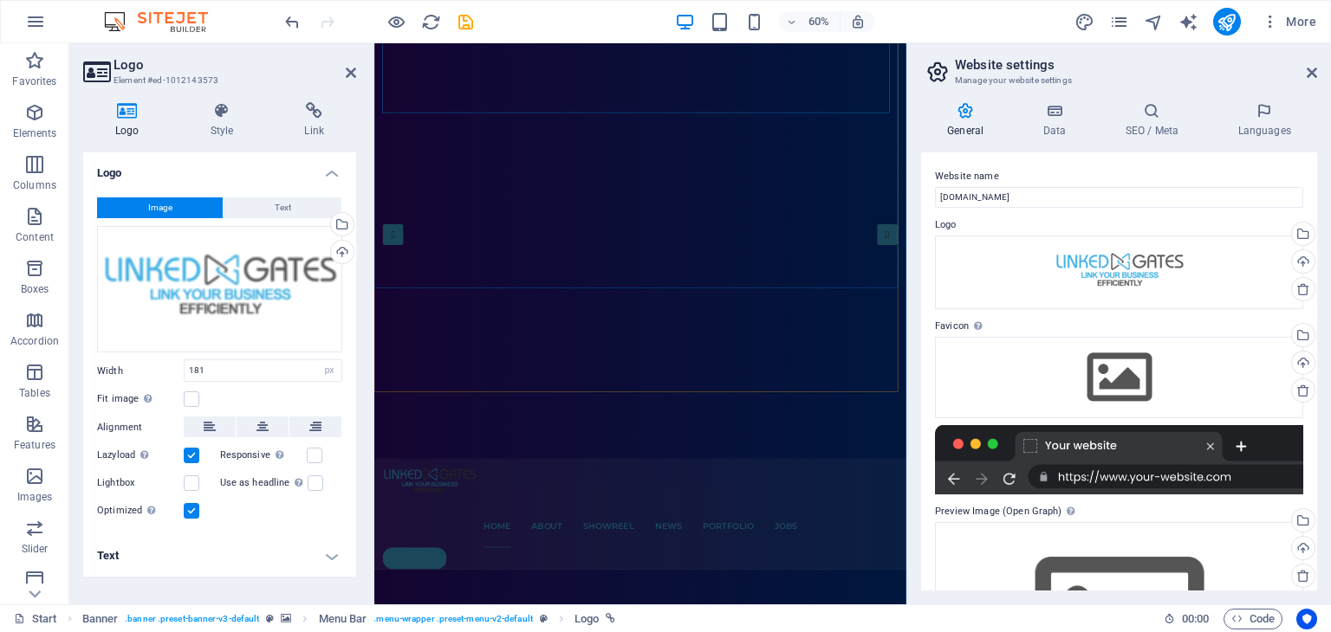
scroll to position [260, 0]
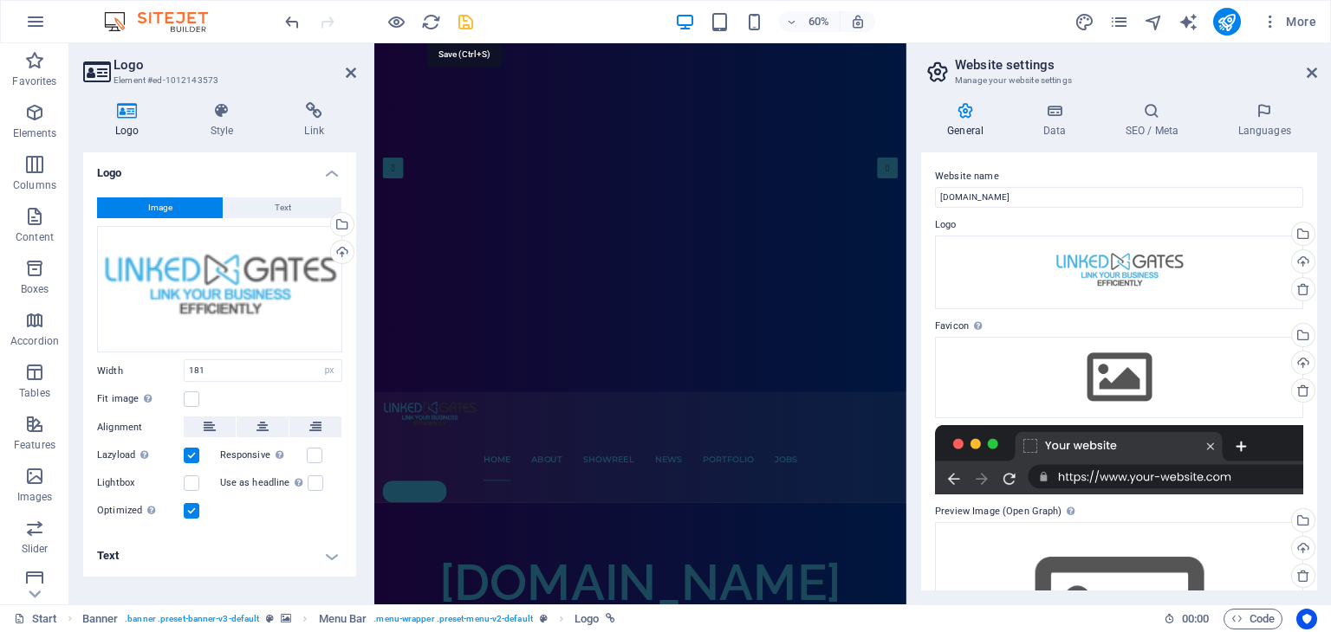
click at [463, 16] on icon "save" at bounding box center [466, 22] width 20 height 20
checkbox input "false"
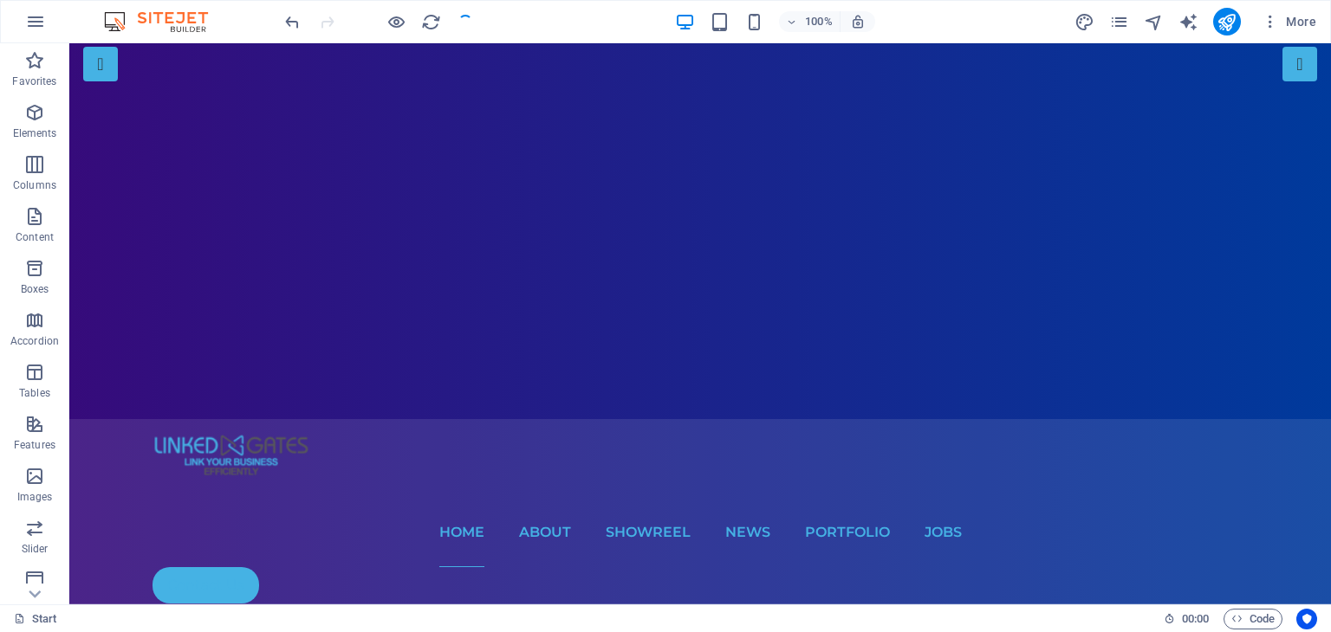
scroll to position [0, 0]
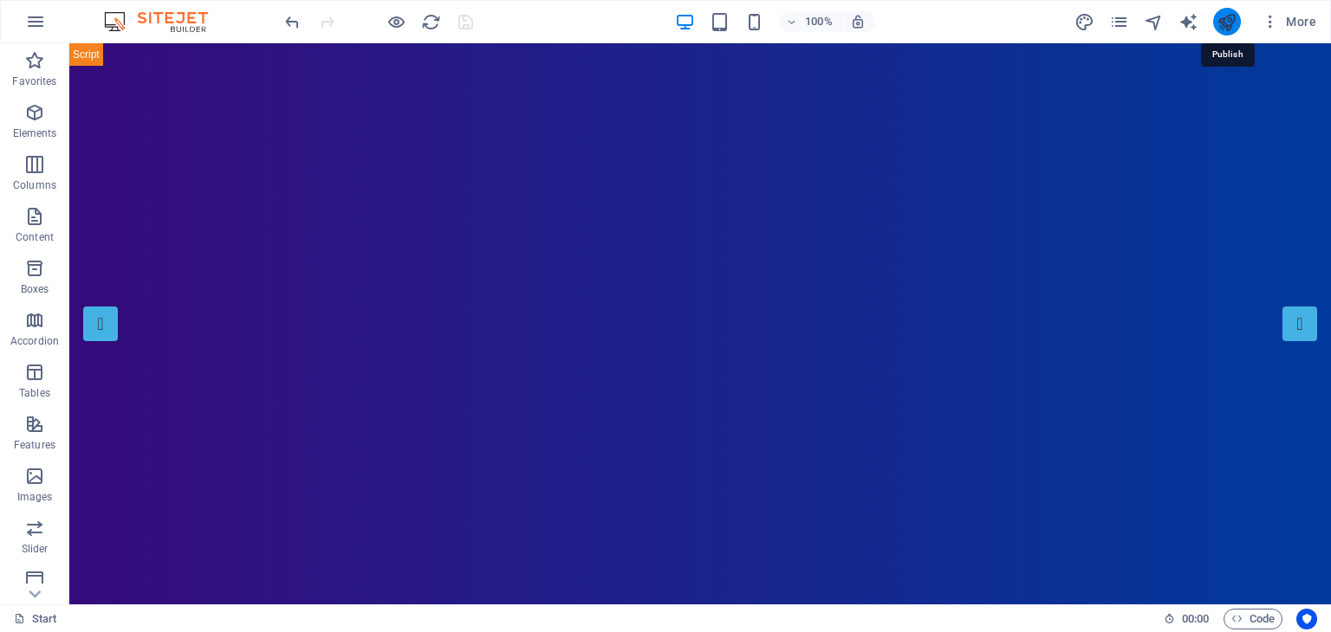
click at [1225, 19] on icon "publish" at bounding box center [1226, 22] width 20 height 20
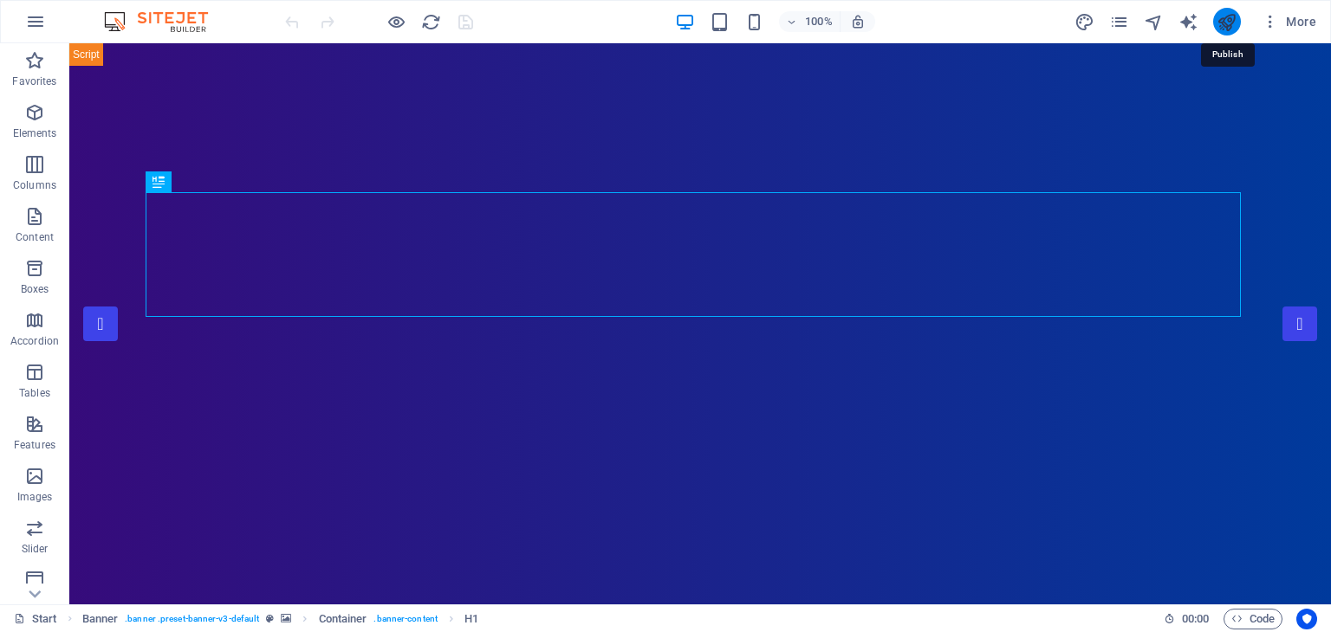
click at [1227, 23] on icon "publish" at bounding box center [1226, 22] width 20 height 20
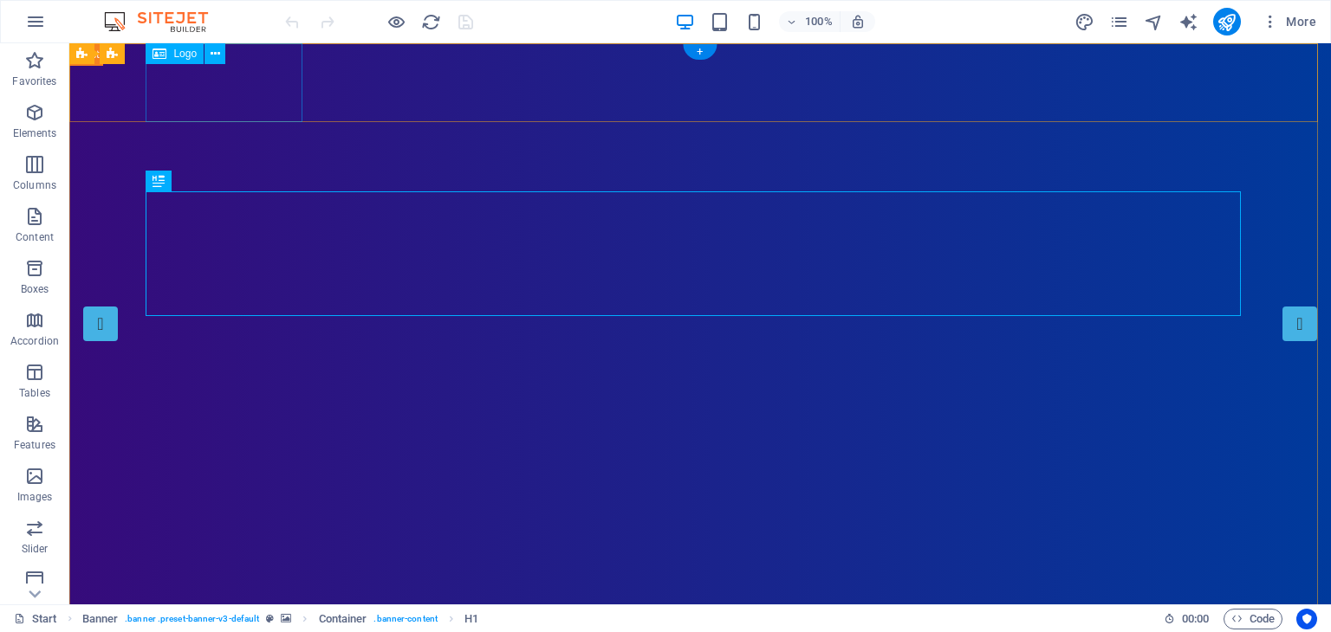
click at [187, 53] on span "Logo" at bounding box center [184, 54] width 23 height 10
click at [217, 53] on icon at bounding box center [216, 54] width 10 height 18
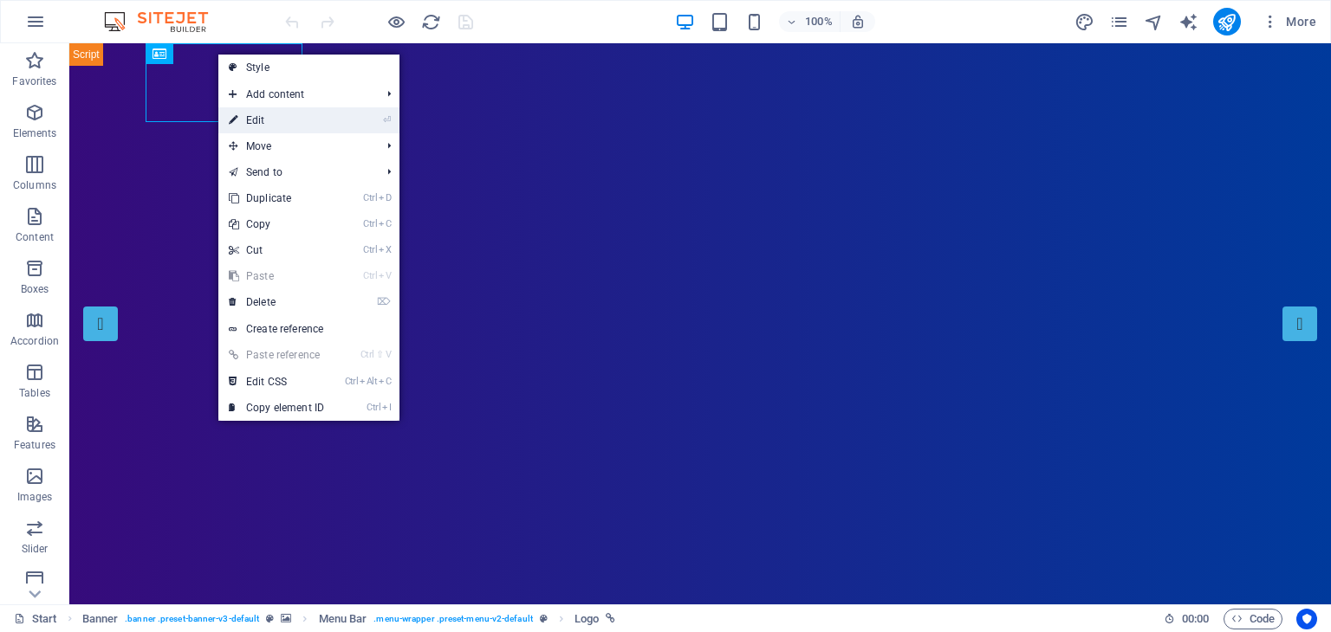
click at [277, 122] on link "⏎ Edit" at bounding box center [276, 120] width 116 height 26
select select "px"
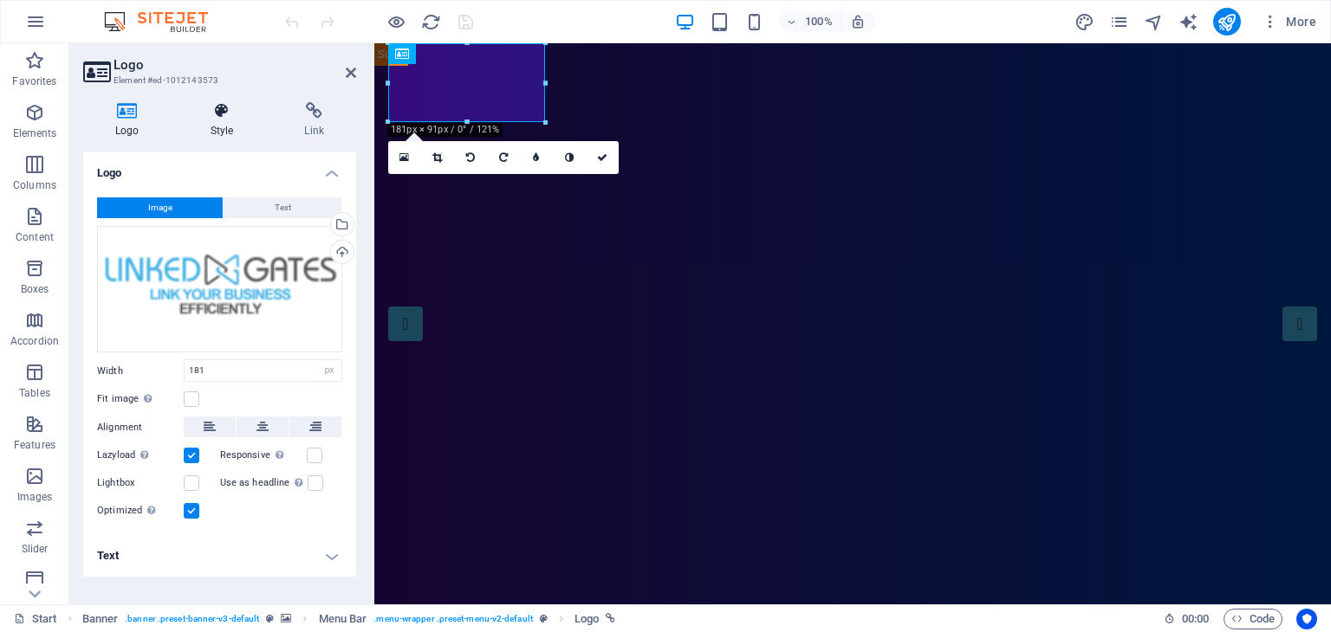
click at [232, 119] on icon at bounding box center [222, 110] width 88 height 17
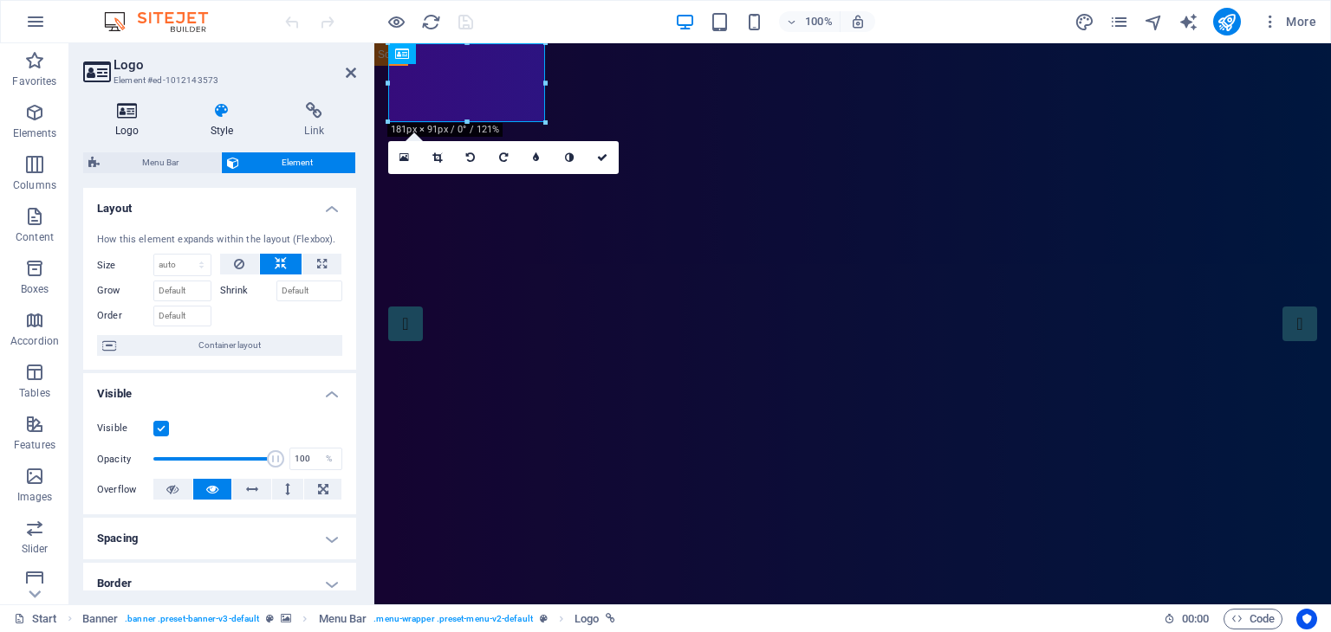
click at [132, 113] on icon at bounding box center [127, 110] width 88 height 17
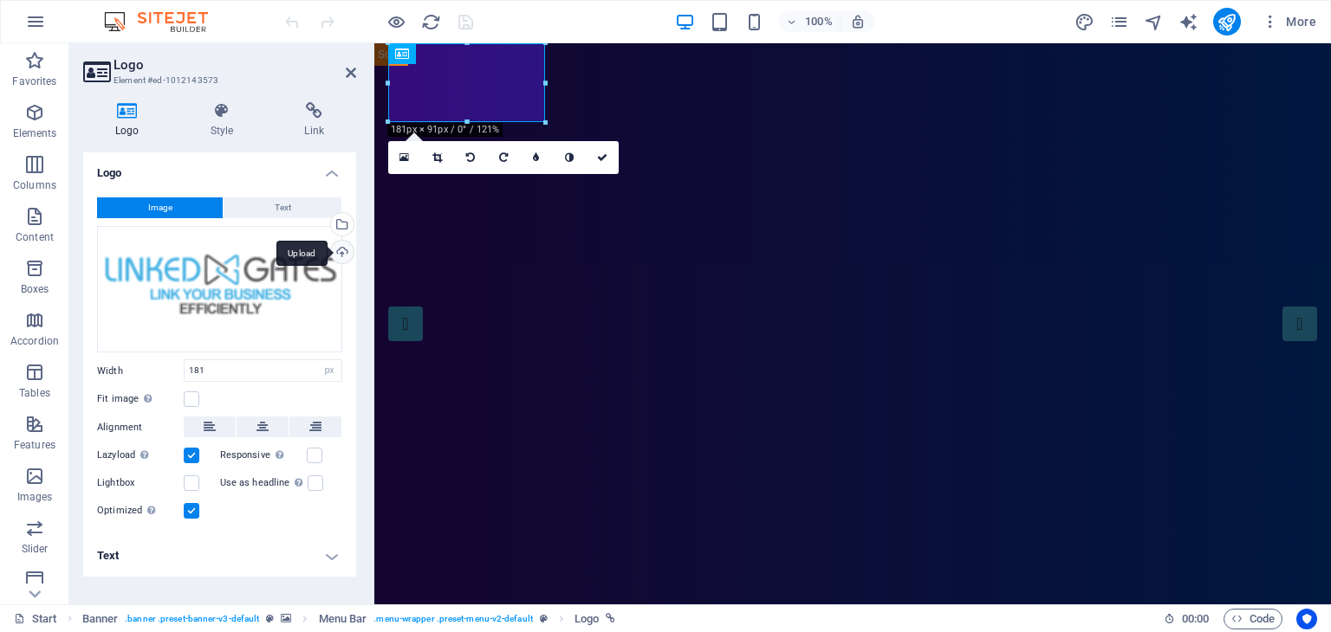
click at [341, 252] on div "Upload" at bounding box center [341, 254] width 26 height 26
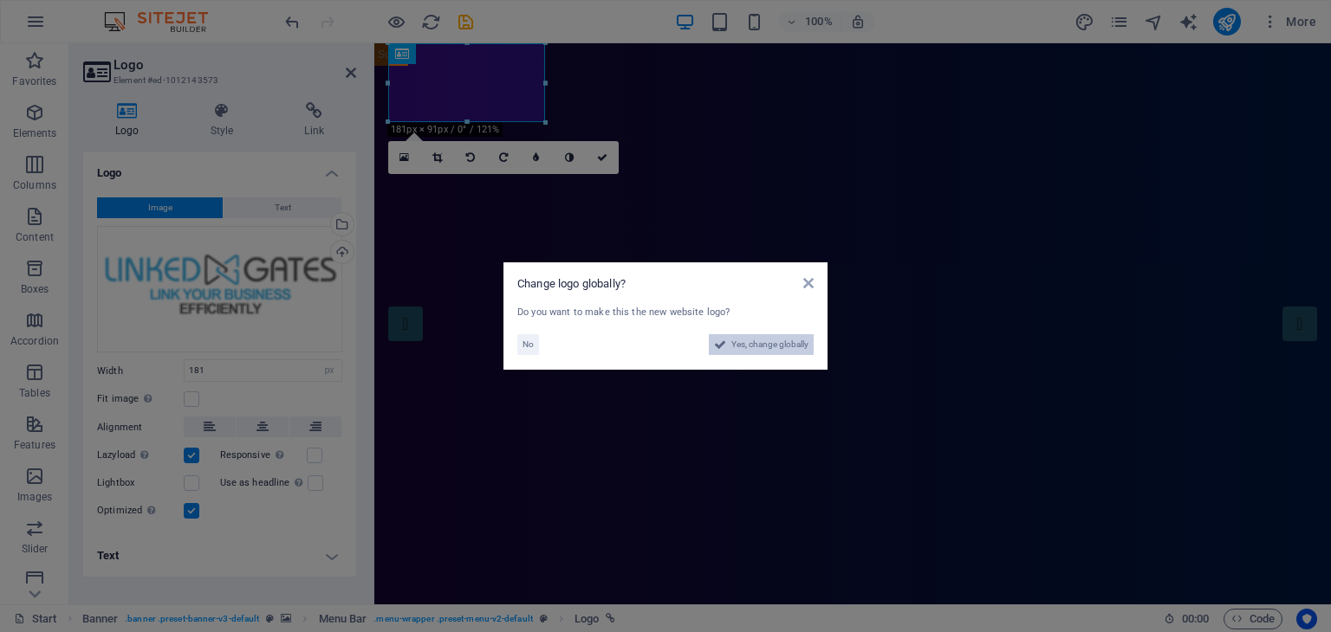
click at [739, 344] on span "Yes, change globally" at bounding box center [769, 344] width 77 height 21
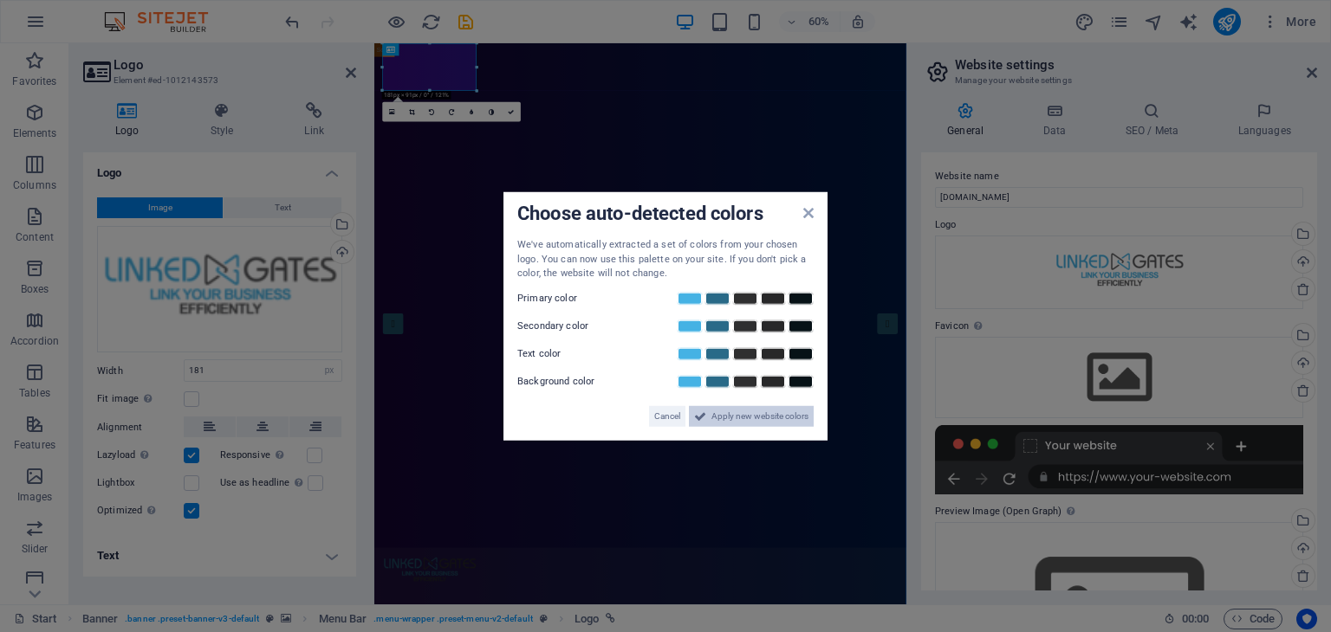
click at [717, 421] on span "Apply new website colors" at bounding box center [759, 415] width 97 height 21
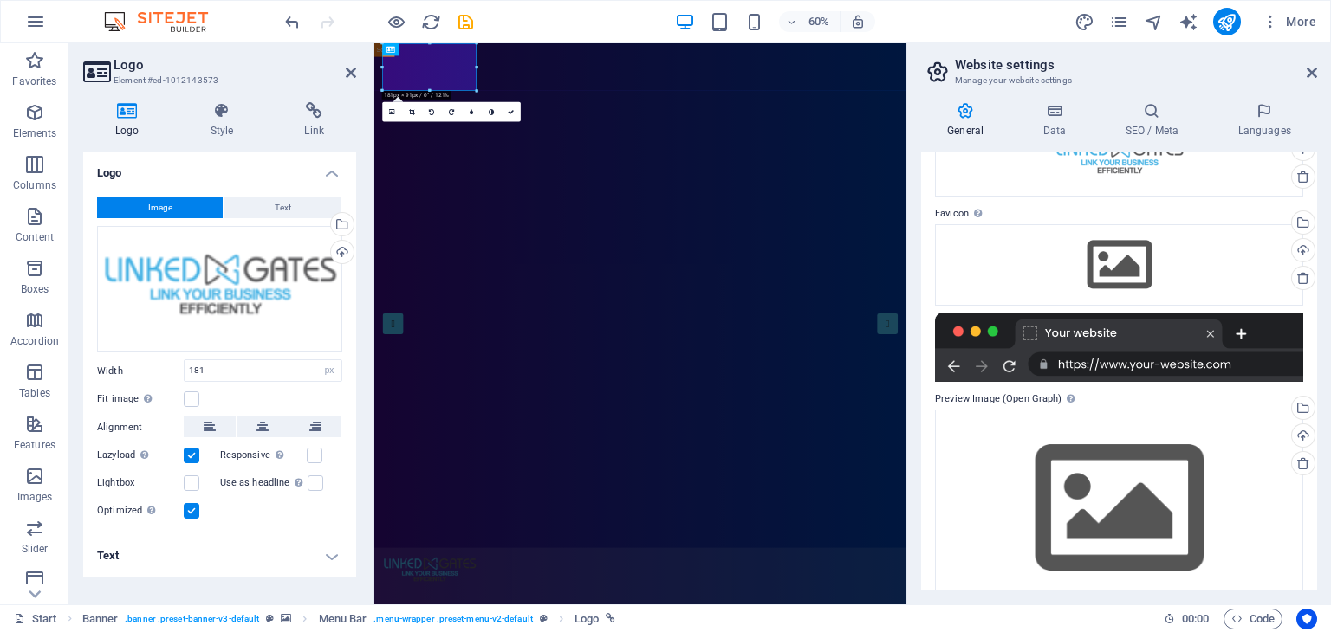
scroll to position [144, 0]
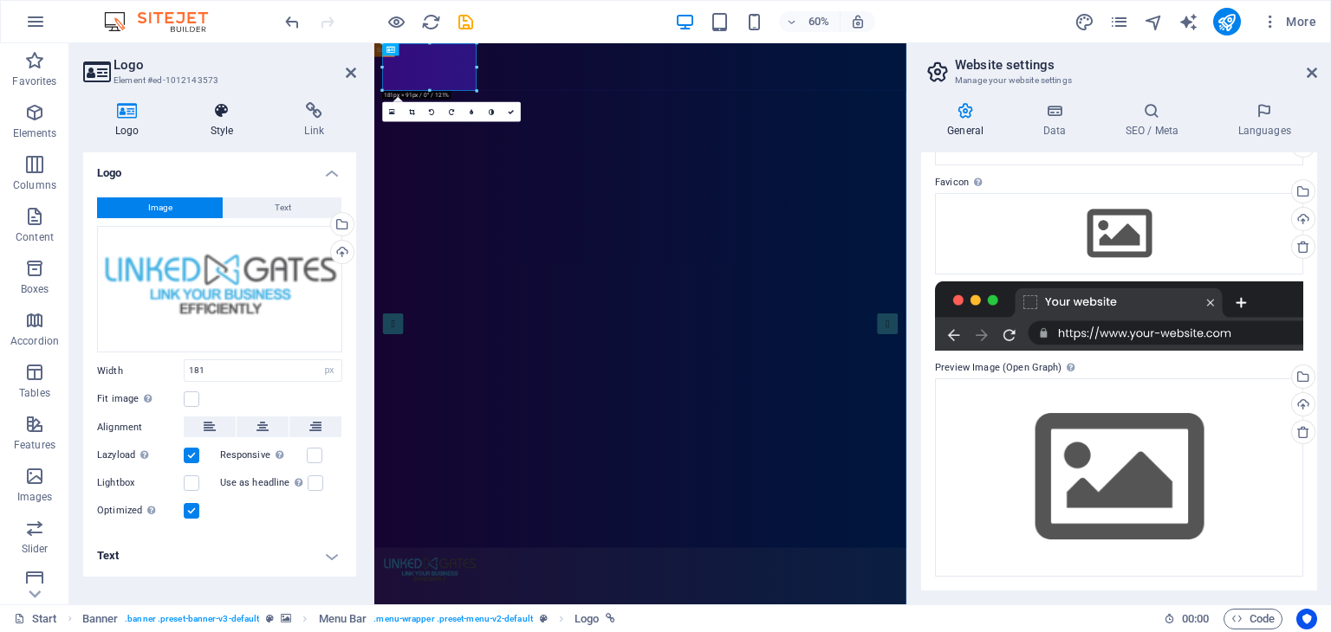
click at [235, 113] on icon at bounding box center [222, 110] width 88 height 17
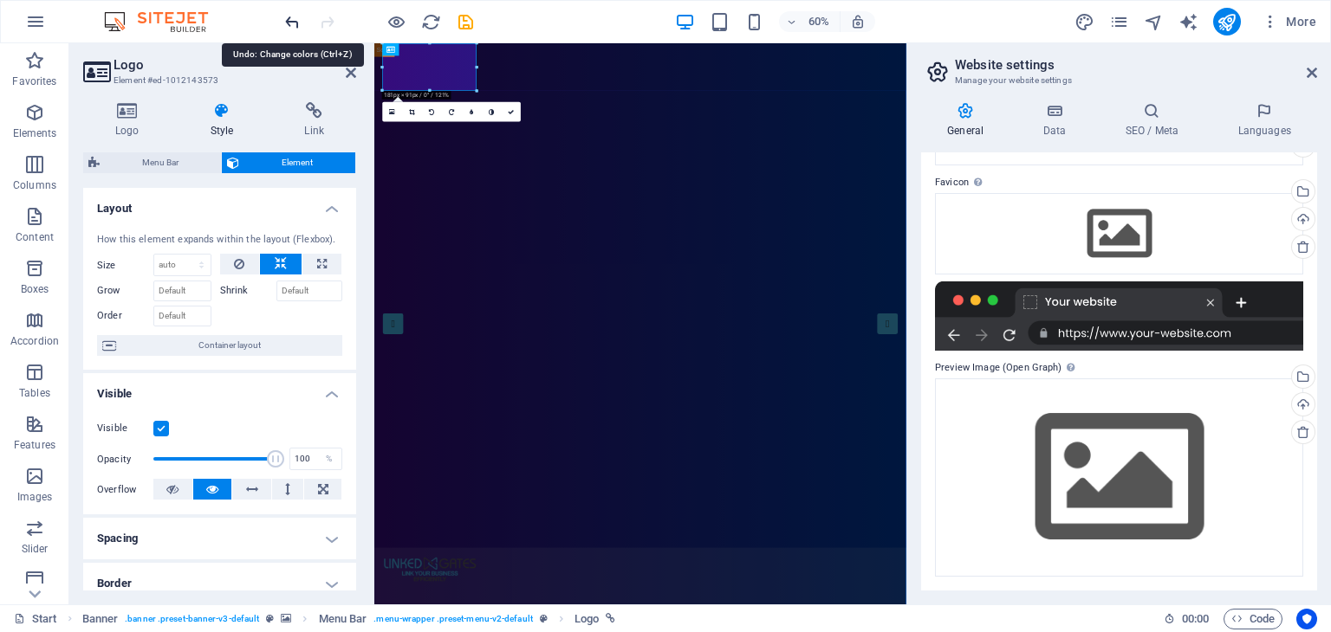
click at [298, 27] on icon "undo" at bounding box center [292, 22] width 20 height 20
click at [432, 25] on icon "reload" at bounding box center [431, 22] width 20 height 20
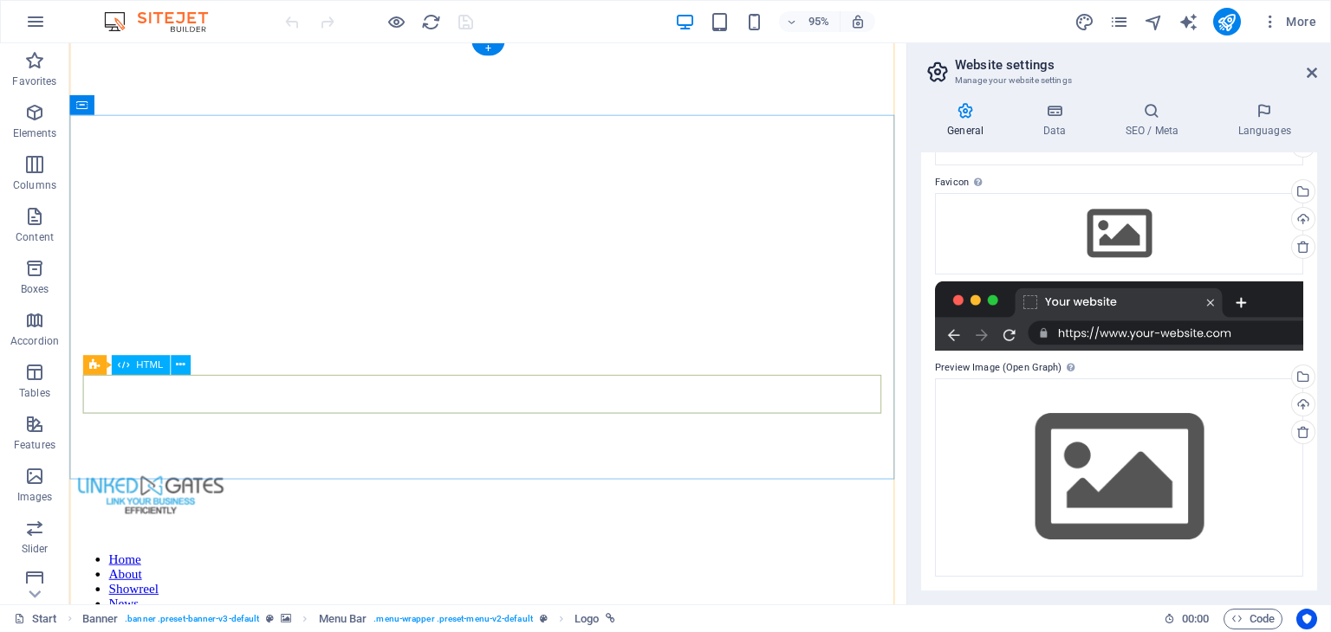
scroll to position [520, 0]
